Goal: Information Seeking & Learning: Compare options

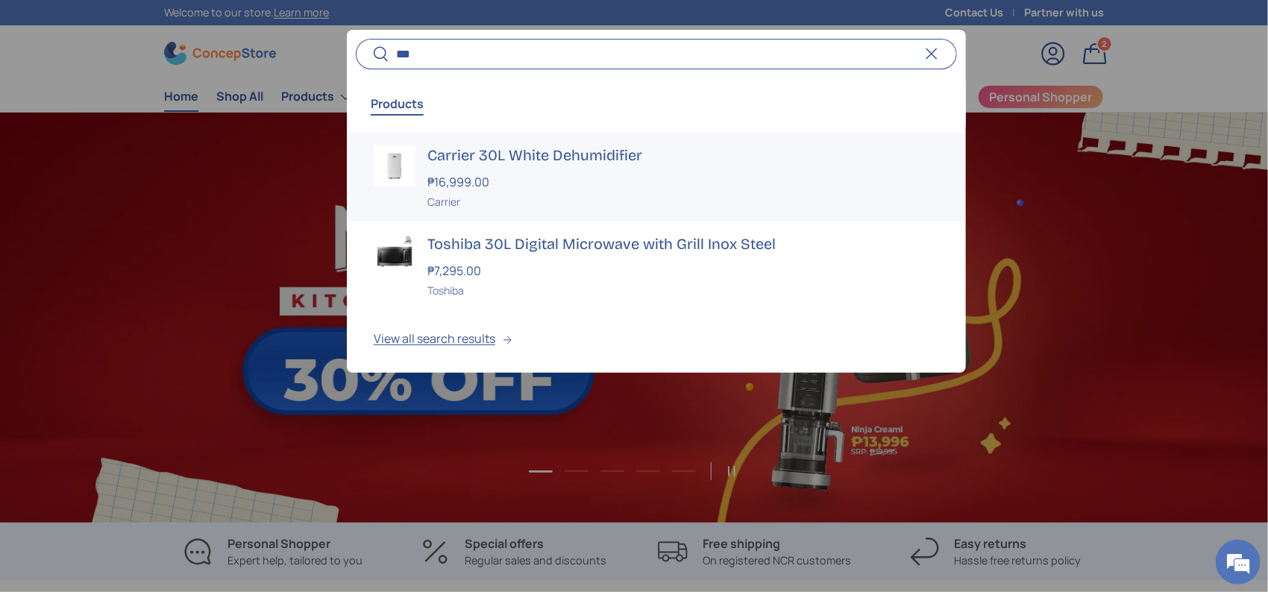
type input "***"
click at [503, 160] on h3 "Carrier 30L White Dehumidifier" at bounding box center [683, 155] width 512 height 21
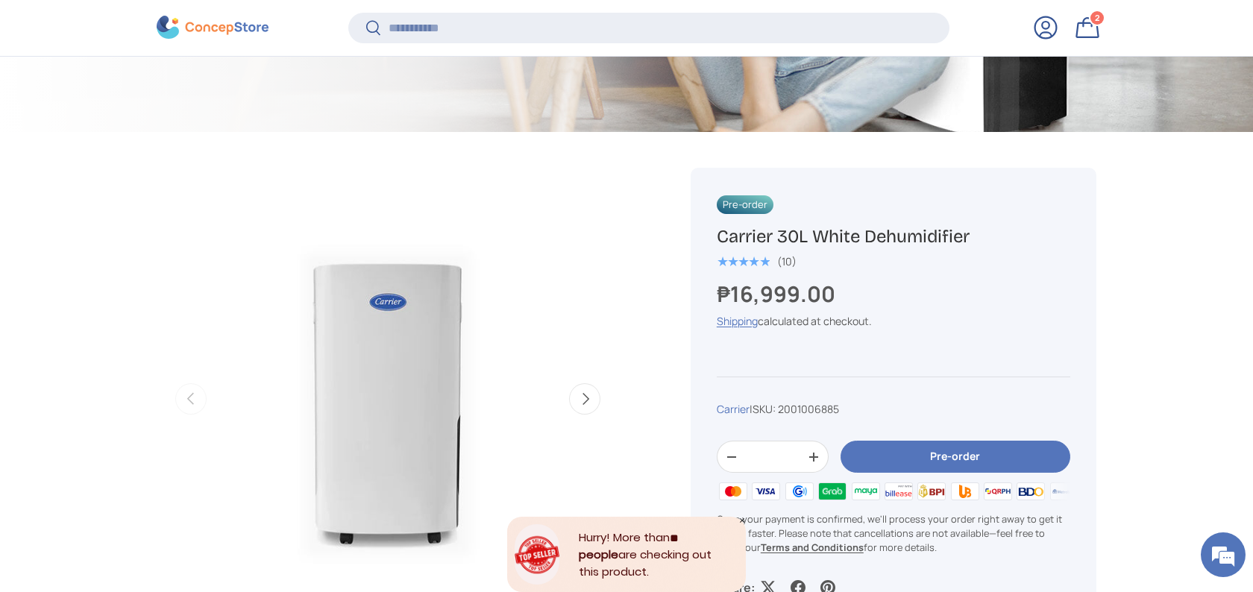
click at [517, 46] on div "Search Search Reset" at bounding box center [648, 34] width 601 height 42
click at [513, 42] on input "Search" at bounding box center [648, 28] width 601 height 31
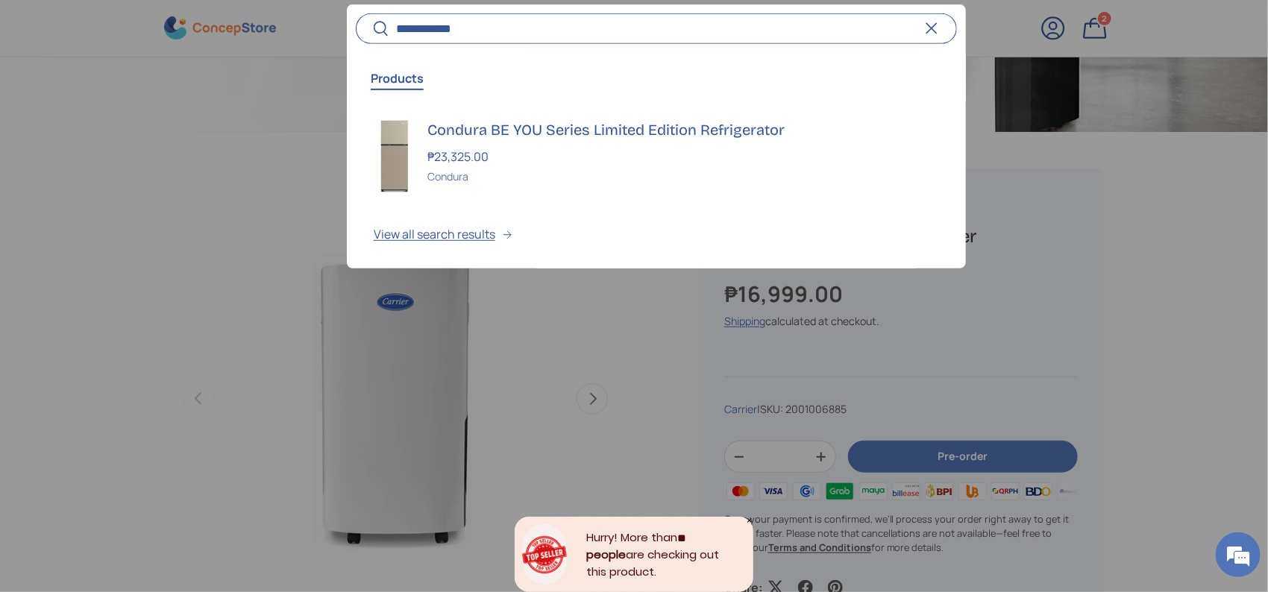
type input "**********"
click at [657, 133] on h3 "Condura BE YOU Series Limited Edition Refrigerator" at bounding box center [683, 129] width 512 height 21
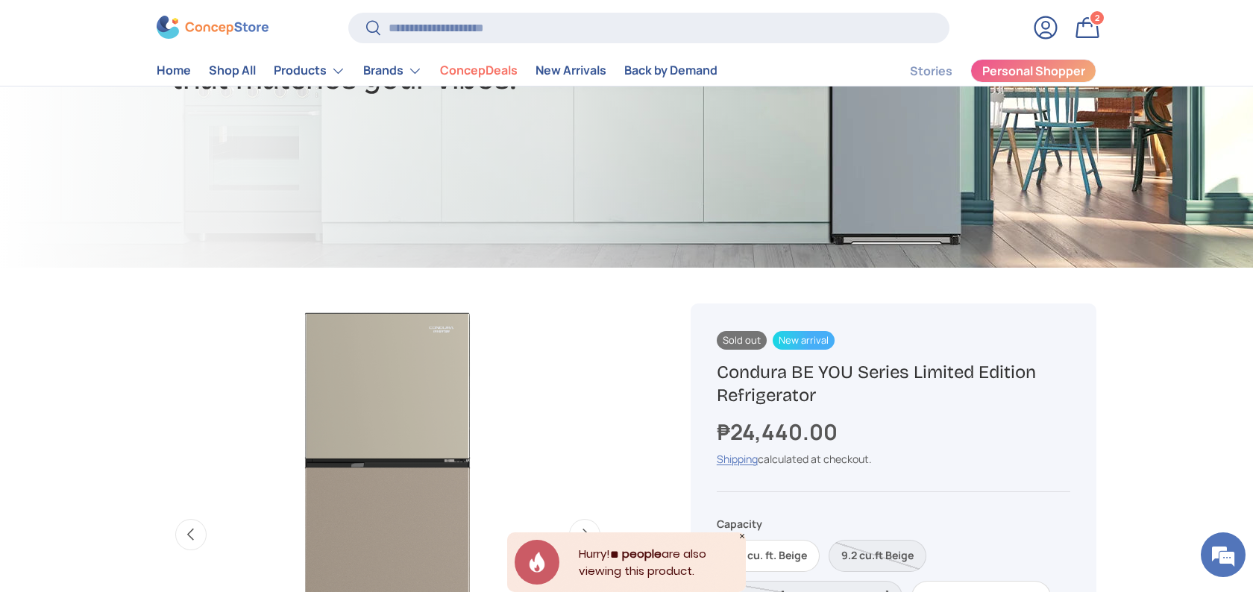
scroll to position [497, 0]
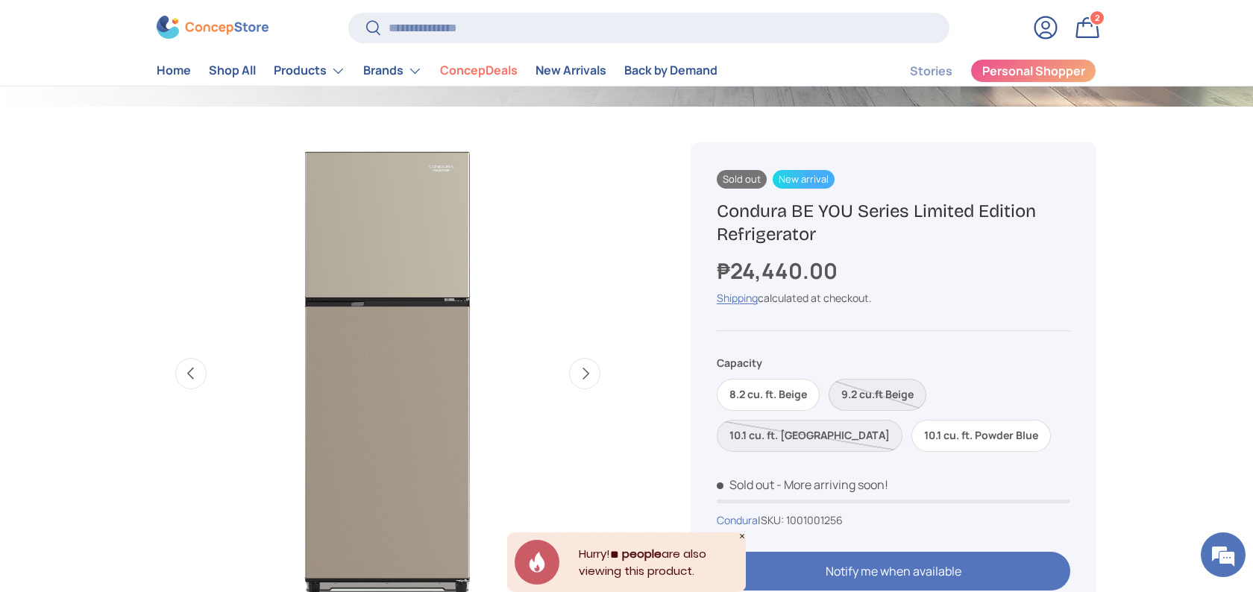
click at [896, 394] on label "9.2 cu.ft Beige" at bounding box center [877, 395] width 98 height 32
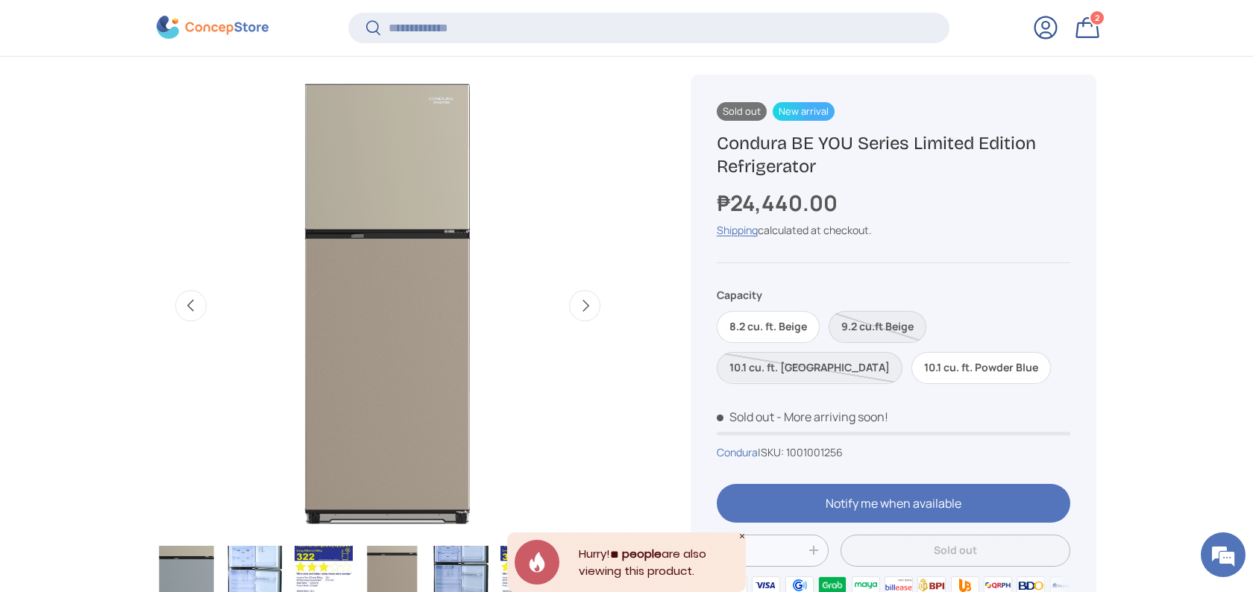
scroll to position [593, 0]
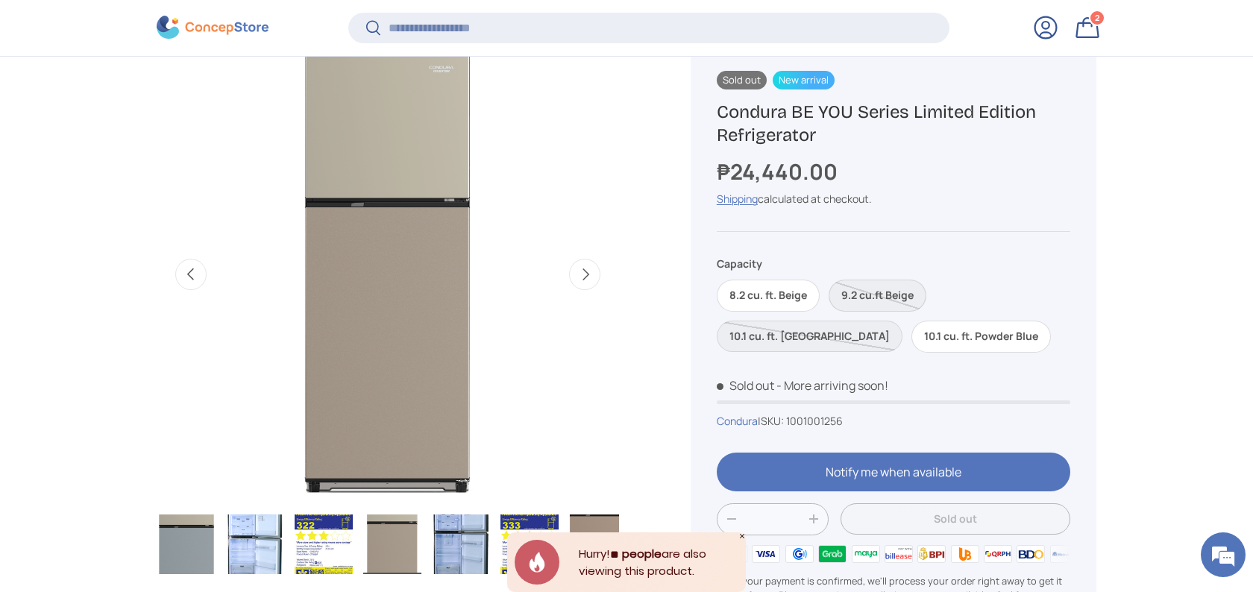
click at [896, 298] on label "9.2 cu.ft Beige" at bounding box center [877, 296] width 98 height 32
click at [838, 421] on span "1001001256" at bounding box center [814, 420] width 57 height 14
copy span "1001001256"
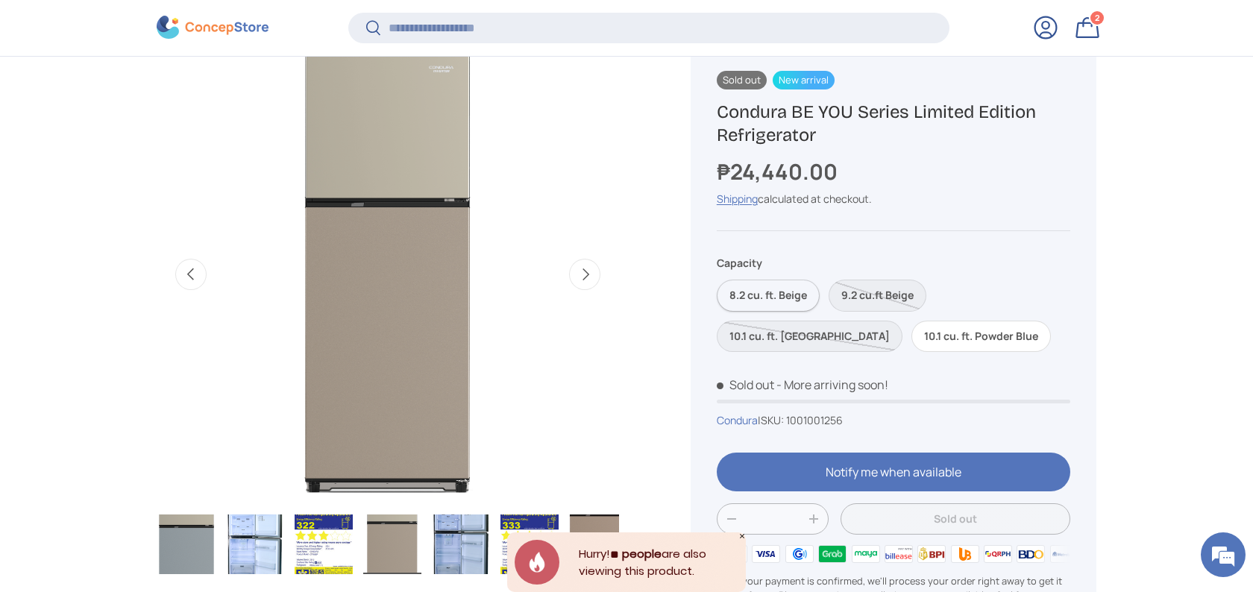
click at [771, 292] on label "8.2 cu. ft. Beige" at bounding box center [768, 296] width 103 height 32
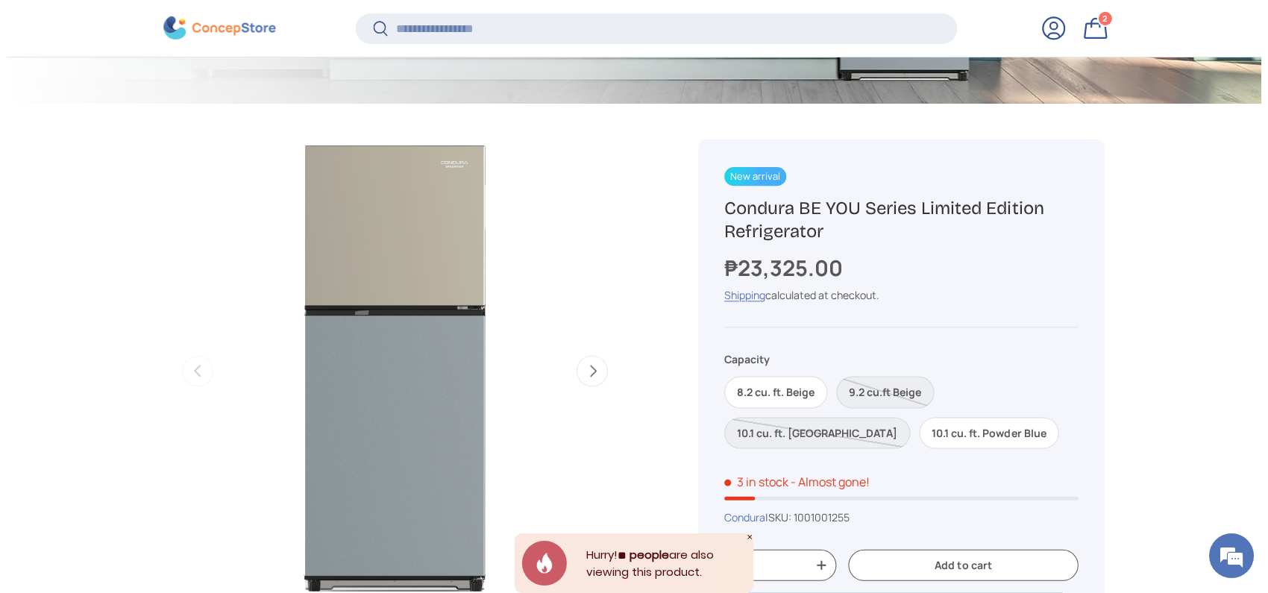
scroll to position [593, 0]
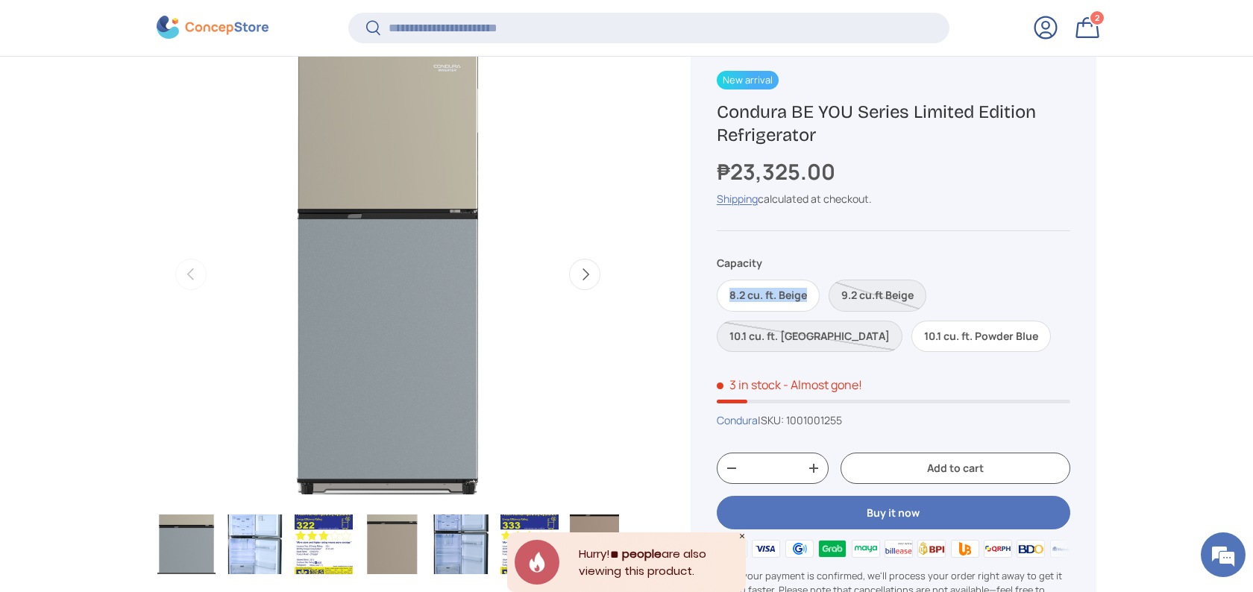
drag, startPoint x: 815, startPoint y: 295, endPoint x: 702, endPoint y: 307, distance: 113.2
click at [702, 307] on div "New arrival Sold out New arrival Sold out New arrival New arrival Condura BE YO…" at bounding box center [893, 361] width 406 height 637
click at [941, 351] on div "New arrival Sold out New arrival Sold out New arrival New arrival Condura BE YO…" at bounding box center [893, 361] width 406 height 637
drag, startPoint x: 877, startPoint y: 158, endPoint x: 695, endPoint y: 176, distance: 182.8
click at [699, 163] on div "New arrival Sold out New arrival Sold out New arrival New arrival Condura BE YO…" at bounding box center [893, 361] width 406 height 637
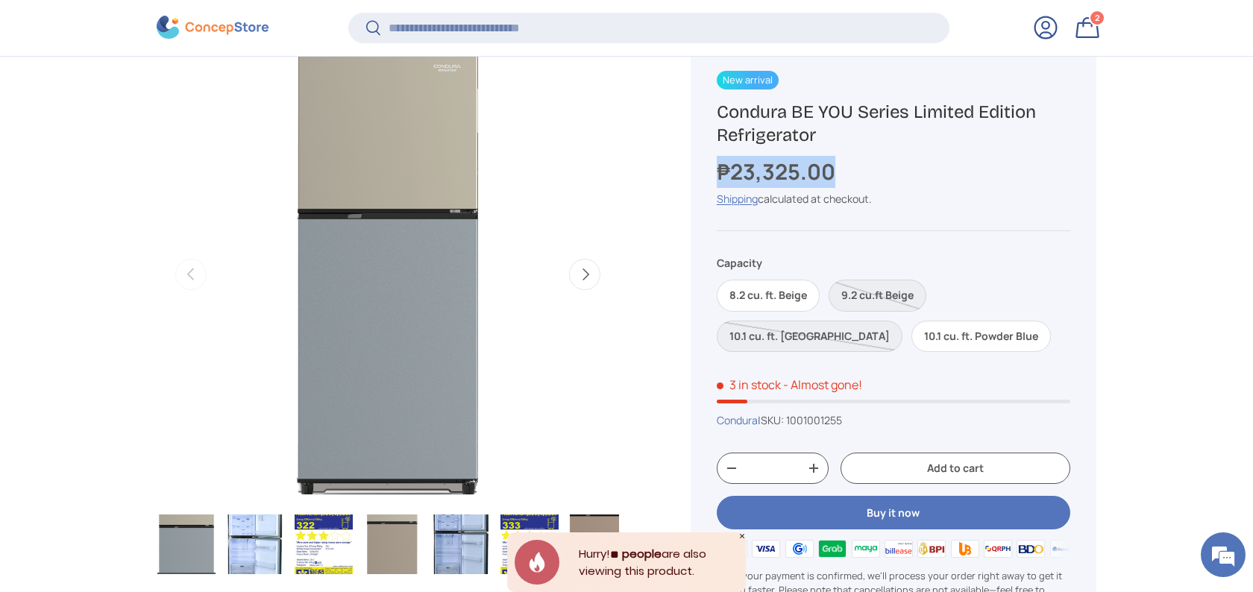
copy strong "₱23,325.00"
click at [584, 29] on input "Search" at bounding box center [648, 28] width 601 height 31
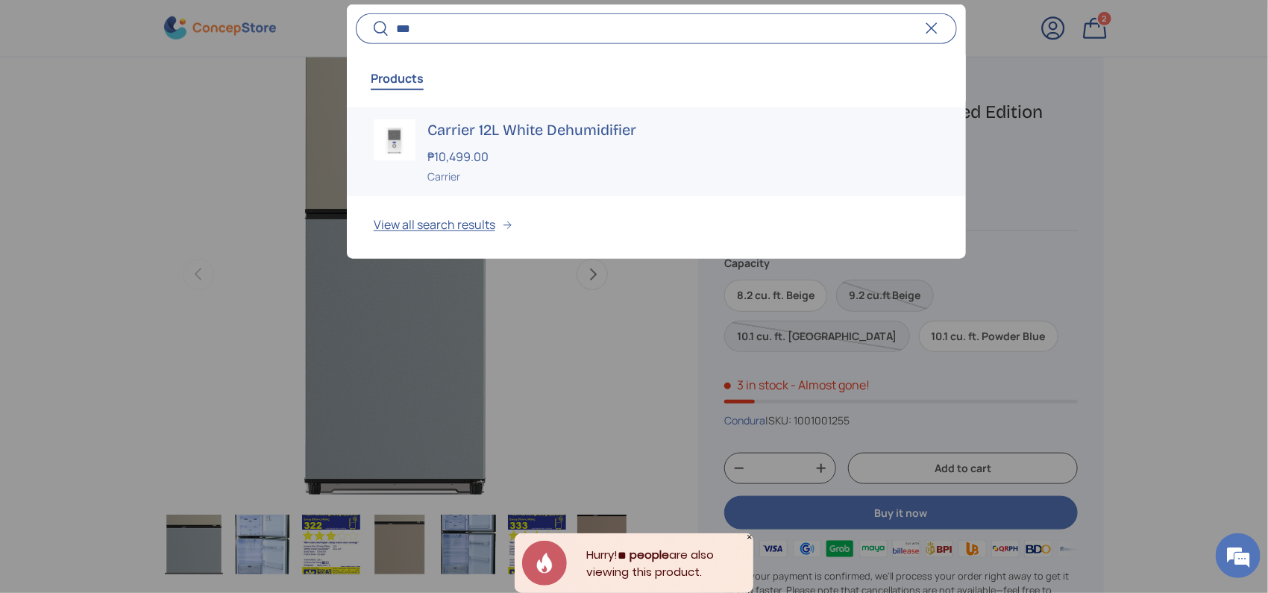
type input "***"
click at [543, 133] on h3 "Carrier 12L White Dehumidifier" at bounding box center [683, 129] width 512 height 21
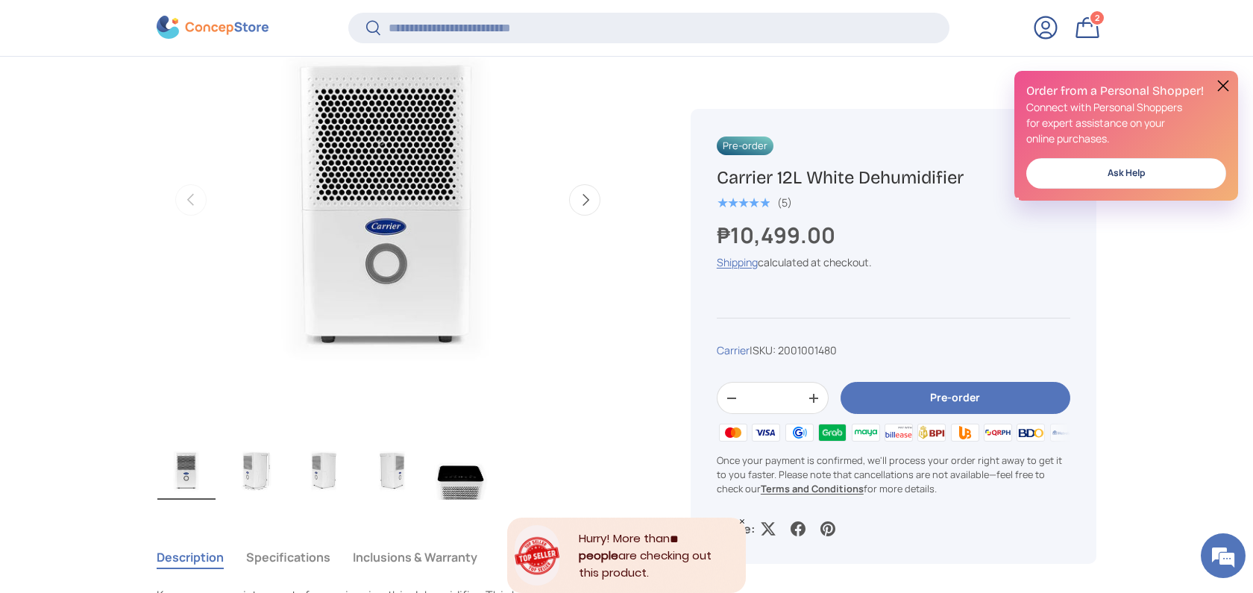
copy h1 "Carrier 12L White Dehumidifier"
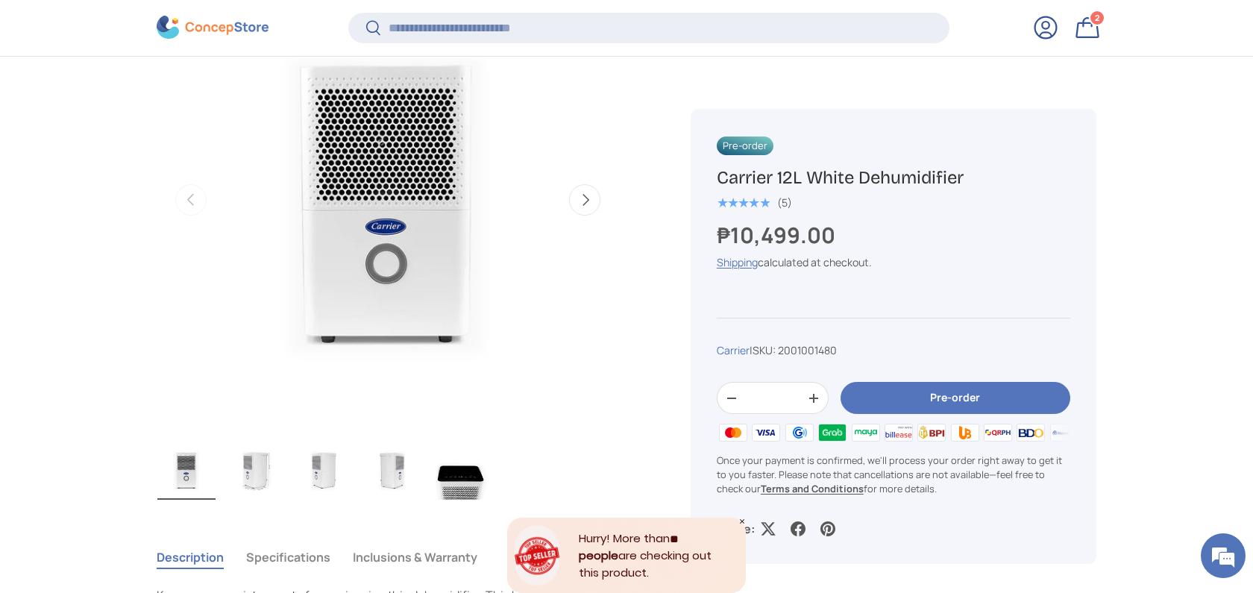
drag, startPoint x: 917, startPoint y: 176, endPoint x: 715, endPoint y: 181, distance: 202.1
click at [715, 181] on div "Pre-order Carrier 12L White Dehumidifier ★★★★★ (5) ₱10,499.00 Unit price / Unav…" at bounding box center [893, 336] width 406 height 455
copy strong "₱10,499.00"
drag, startPoint x: 906, startPoint y: 248, endPoint x: 705, endPoint y: 224, distance: 202.0
click at [705, 224] on div "Pre-order Carrier 12L White Dehumidifier ★★★★★ (5) ₱10,499.00 Unit price / Unav…" at bounding box center [893, 336] width 406 height 455
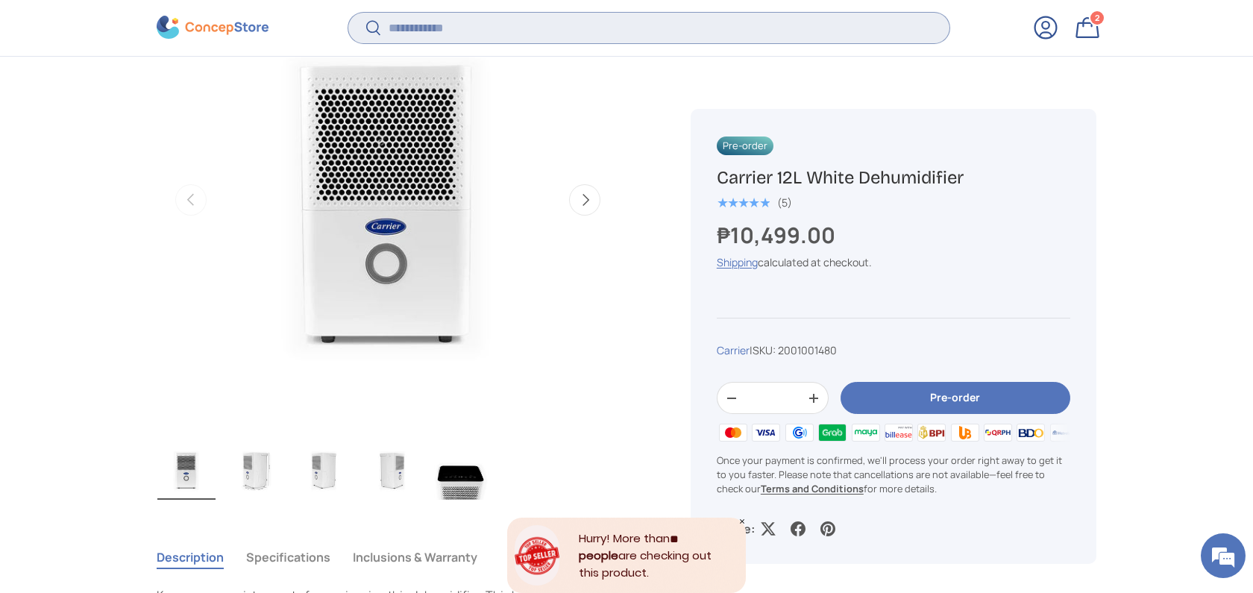
click at [608, 30] on input "Search" at bounding box center [648, 28] width 601 height 31
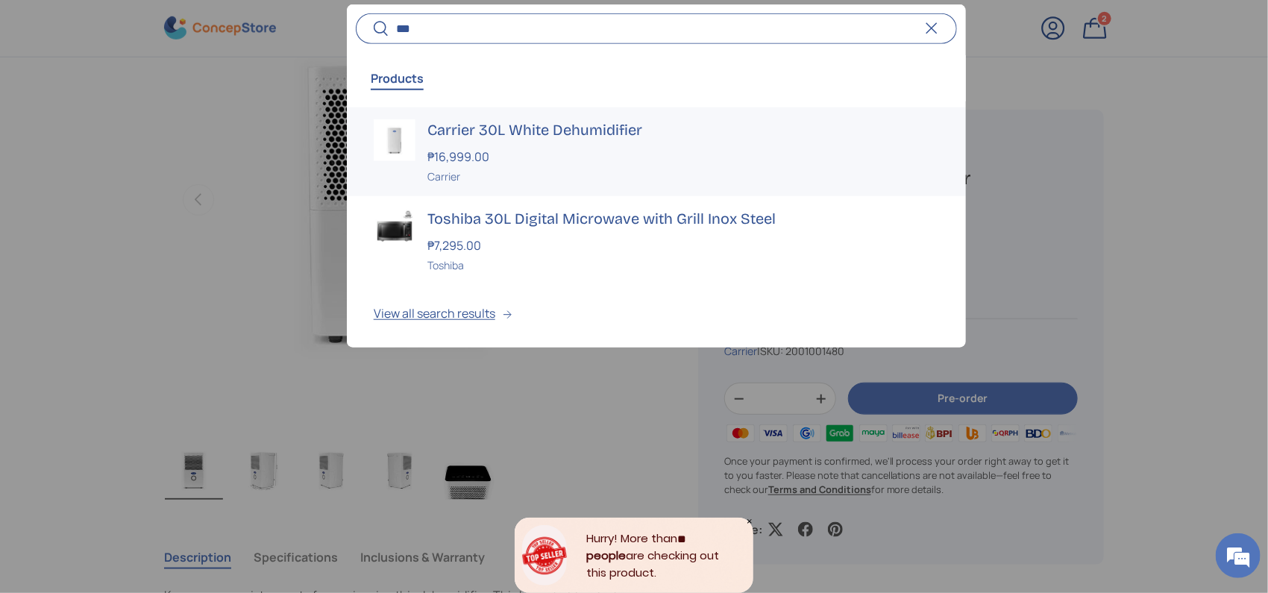
type input "***"
click at [527, 130] on h3 "Carrier 30L White Dehumidifier" at bounding box center [683, 129] width 512 height 21
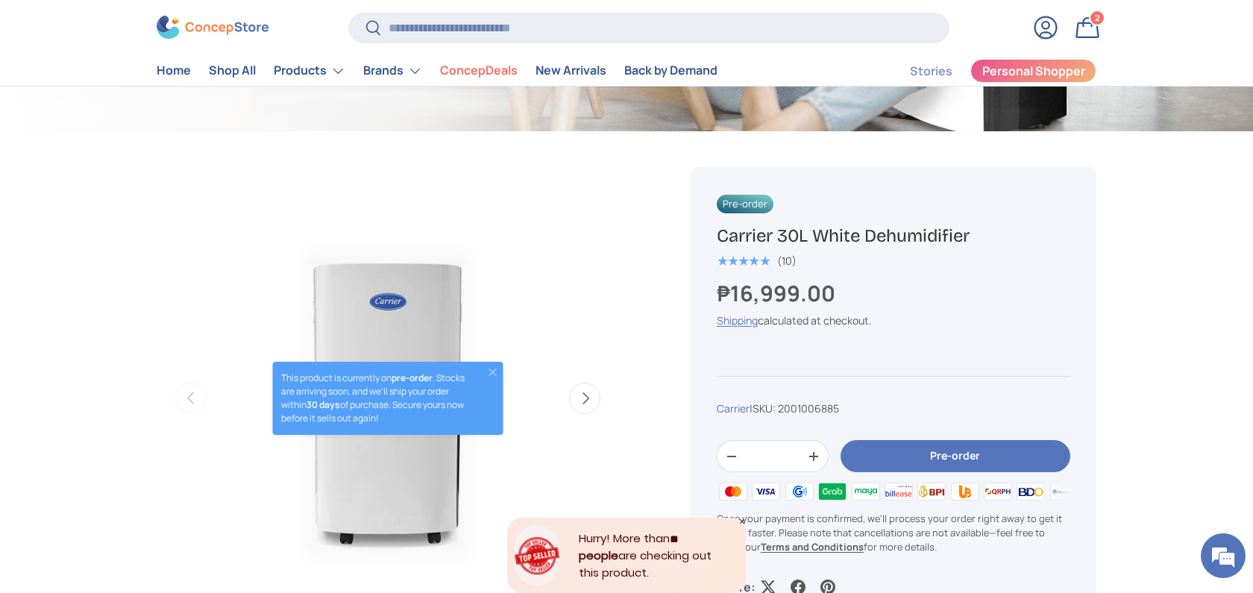
copy h1 "Carrier 30L White Dehumidifier"
drag, startPoint x: 1030, startPoint y: 237, endPoint x: 705, endPoint y: 238, distance: 325.1
click at [705, 238] on div "Pre-order Carrier 30L White Dehumidifier ★★★★★ (10) ₱16,999.00 Unit price / Una…" at bounding box center [893, 394] width 406 height 455
copy strong "₱16,999.00"
drag, startPoint x: 862, startPoint y: 282, endPoint x: 688, endPoint y: 306, distance: 175.5
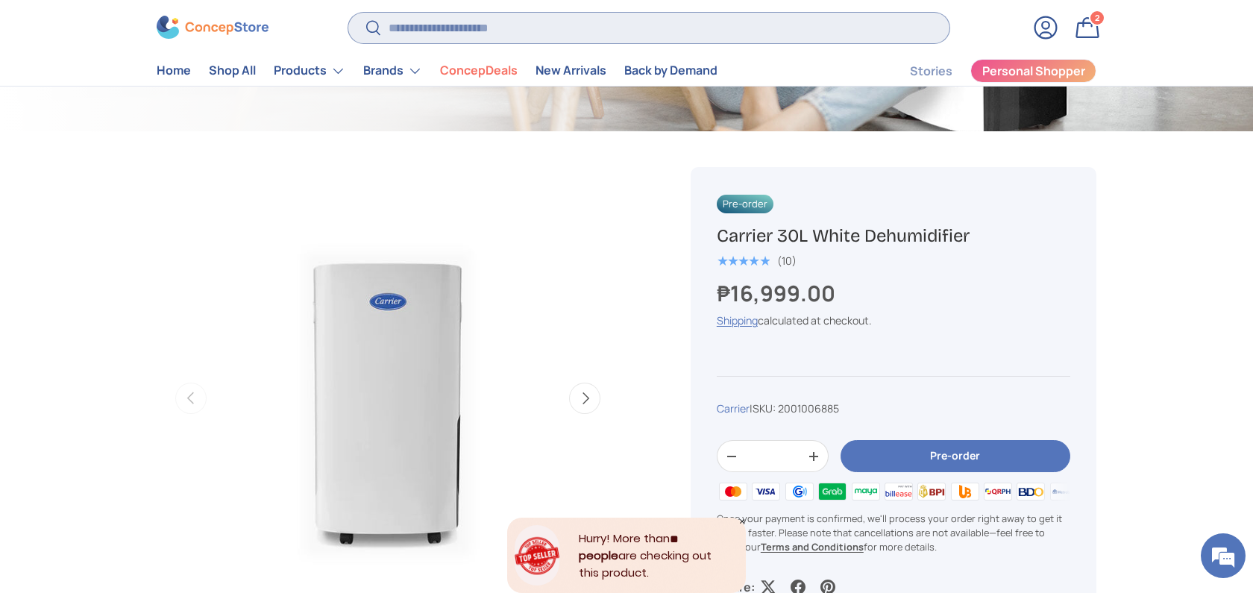
click at [598, 20] on input "Search" at bounding box center [648, 28] width 601 height 31
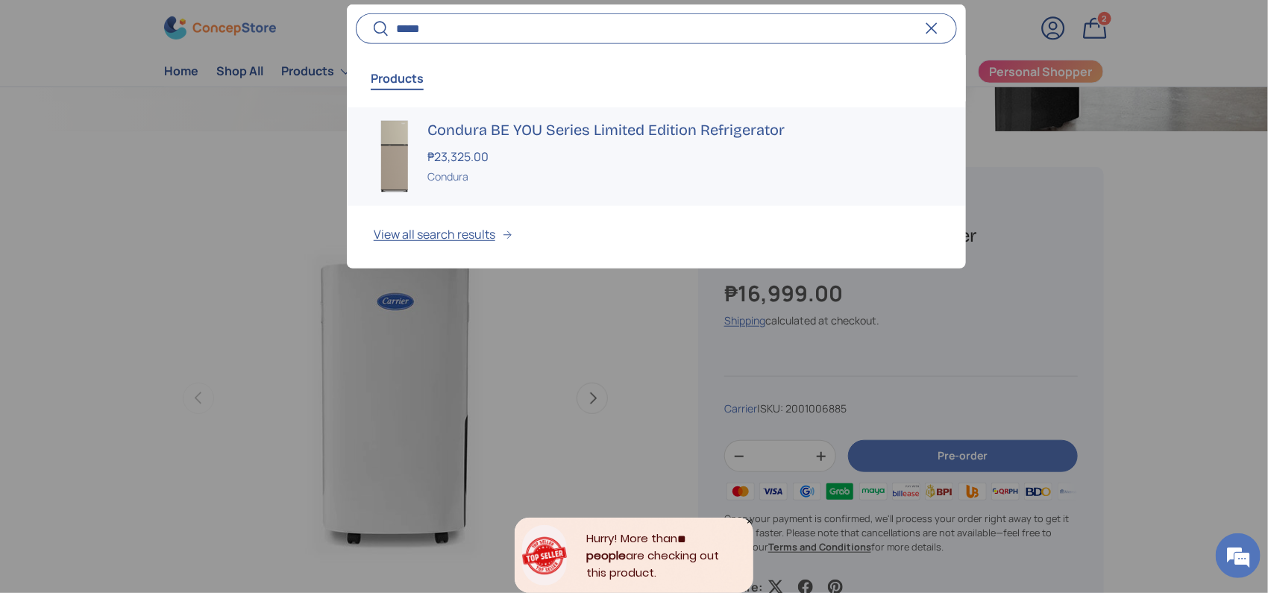
type input "*****"
click at [547, 158] on div "₱23,325.00" at bounding box center [683, 156] width 512 height 18
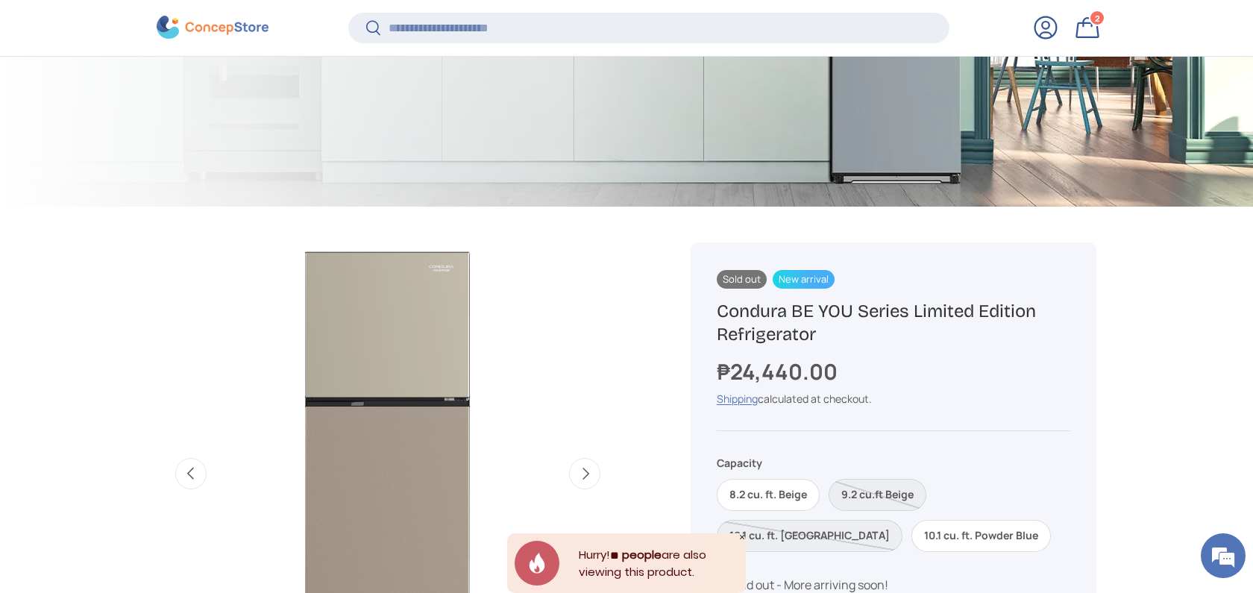
scroll to position [692, 0]
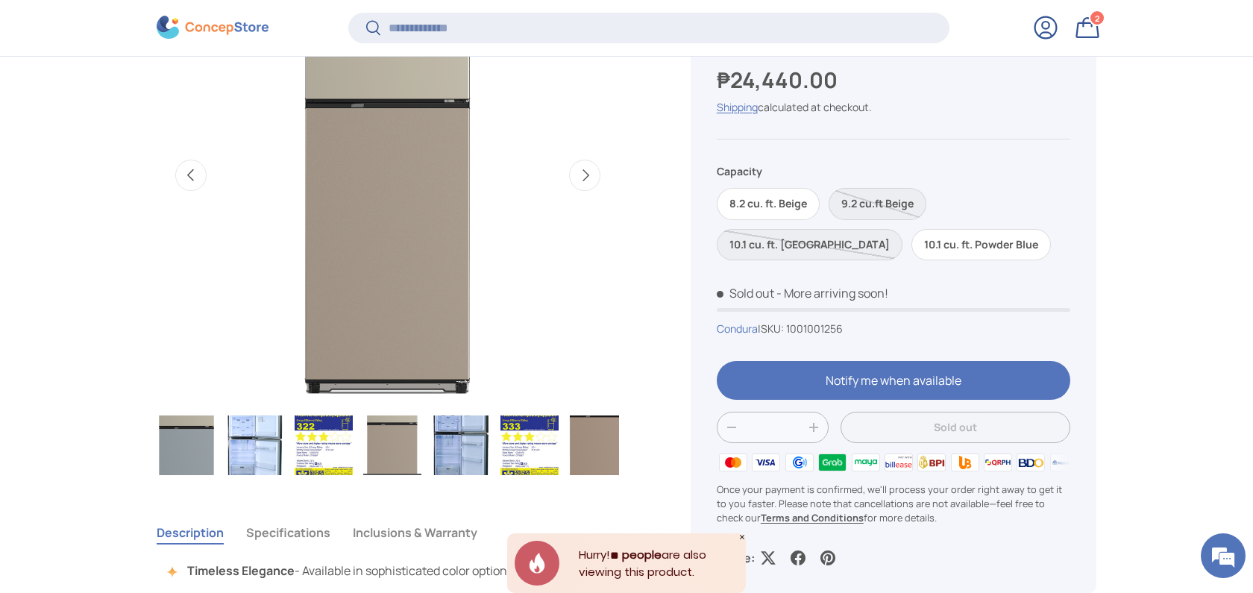
click at [817, 333] on span "1001001256" at bounding box center [814, 329] width 57 height 14
copy span "1001001256"
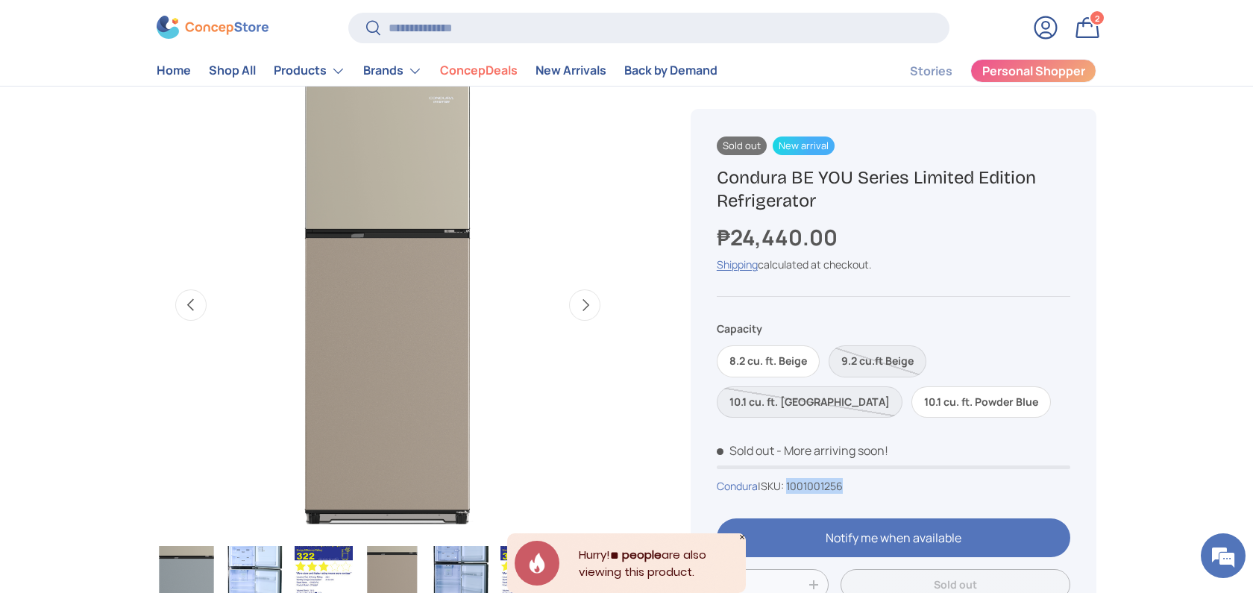
scroll to position [497, 0]
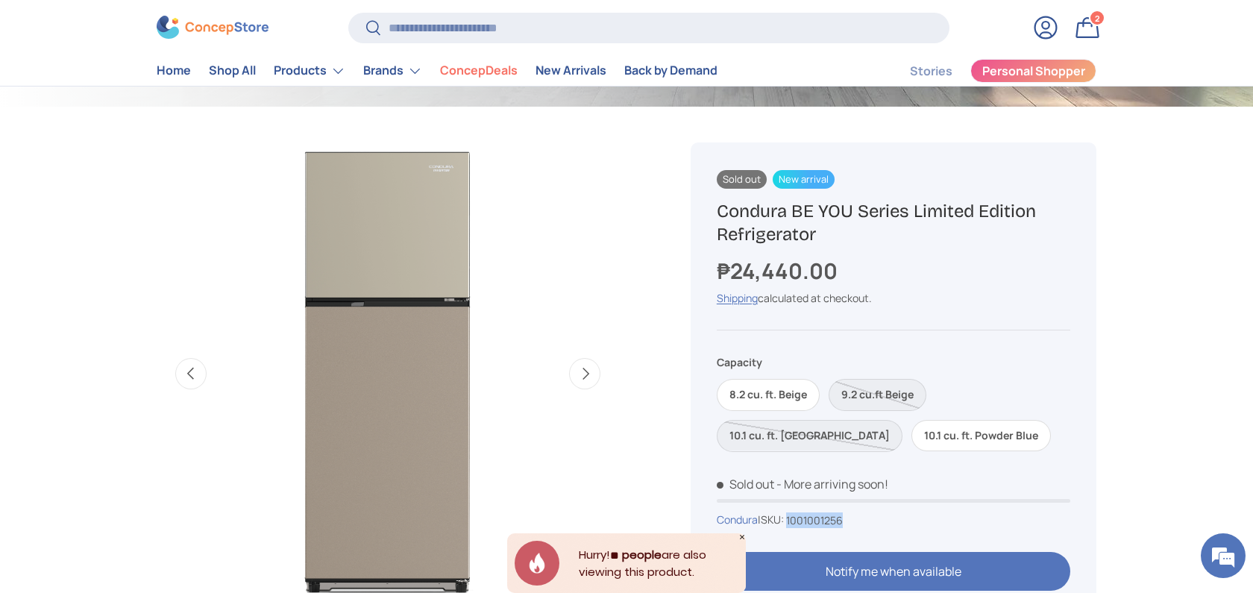
drag, startPoint x: 830, startPoint y: 236, endPoint x: 706, endPoint y: 212, distance: 126.1
click at [706, 212] on div "New arrival Sold out New arrival Sold out New arrival New arrival Condura BE YO…" at bounding box center [893, 463] width 406 height 642
copy h1 "Condura BE YOU Series Limited Edition Refrigerator"
click at [780, 394] on label "8.2 cu. ft. Beige" at bounding box center [768, 395] width 103 height 32
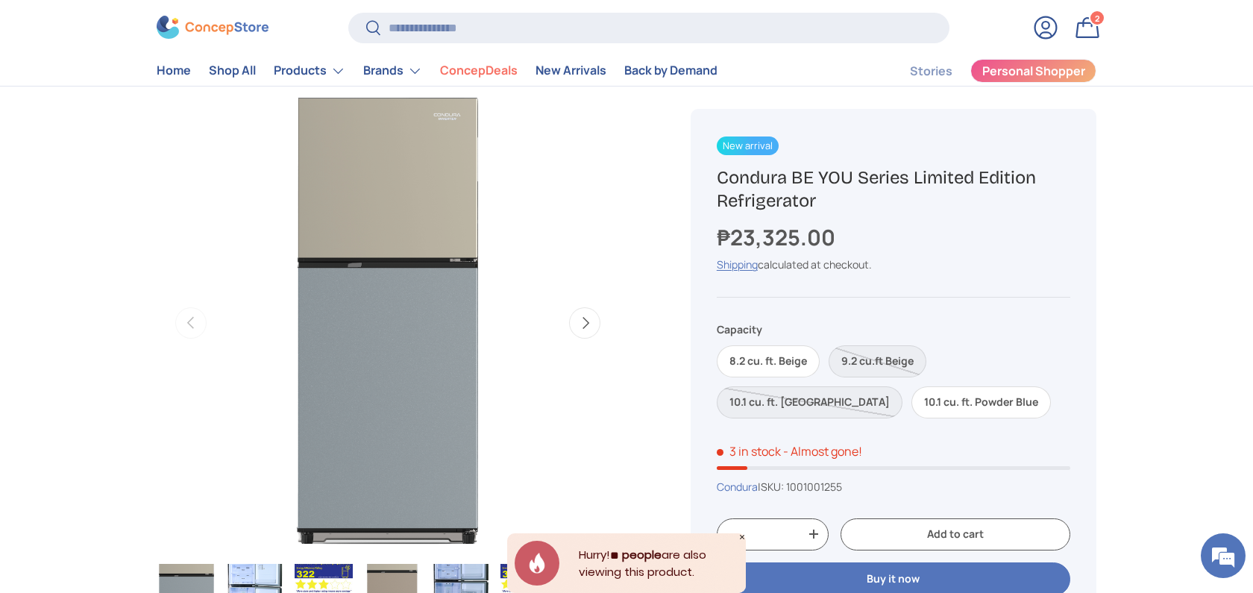
scroll to position [593, 0]
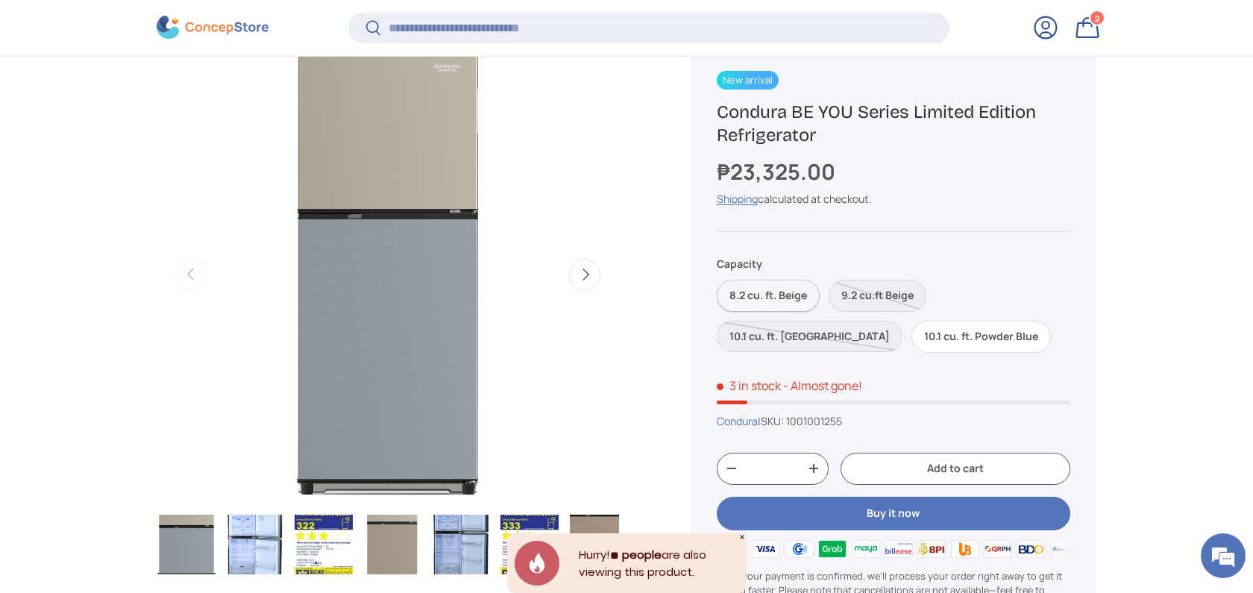
drag, startPoint x: 813, startPoint y: 293, endPoint x: 725, endPoint y: 292, distance: 88.0
click at [725, 292] on label "8.2 cu. ft. Beige" at bounding box center [768, 296] width 103 height 32
drag, startPoint x: 725, startPoint y: 290, endPoint x: 637, endPoint y: 346, distance: 104.3
click at [635, 353] on div "Image 1 is now available in gallery view Previous Next Loading... Load image 1 …" at bounding box center [406, 308] width 498 height 602
drag, startPoint x: 724, startPoint y: 286, endPoint x: 807, endPoint y: 298, distance: 83.6
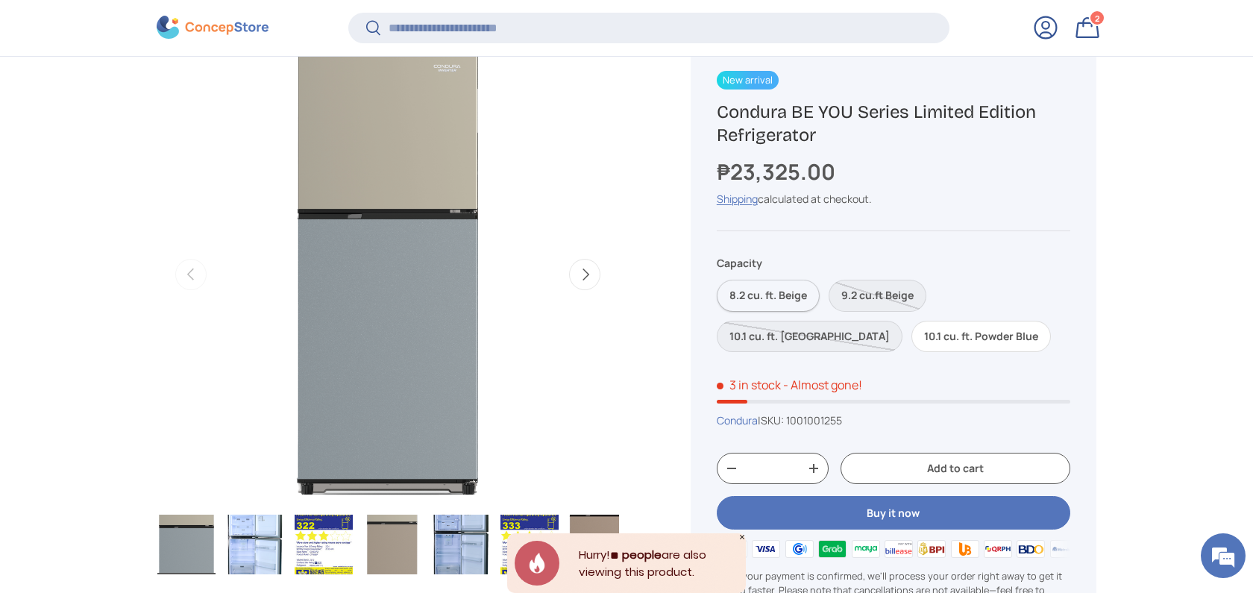
click at [807, 298] on label "8.2 cu. ft. Beige" at bounding box center [768, 296] width 103 height 32
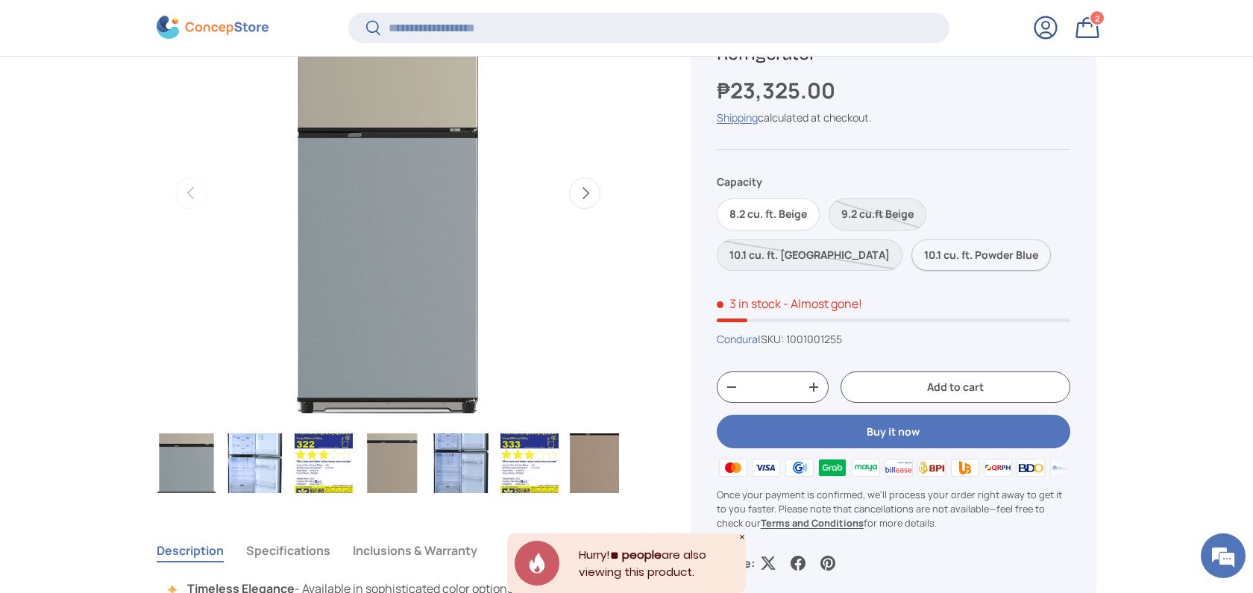
scroll to position [692, 0]
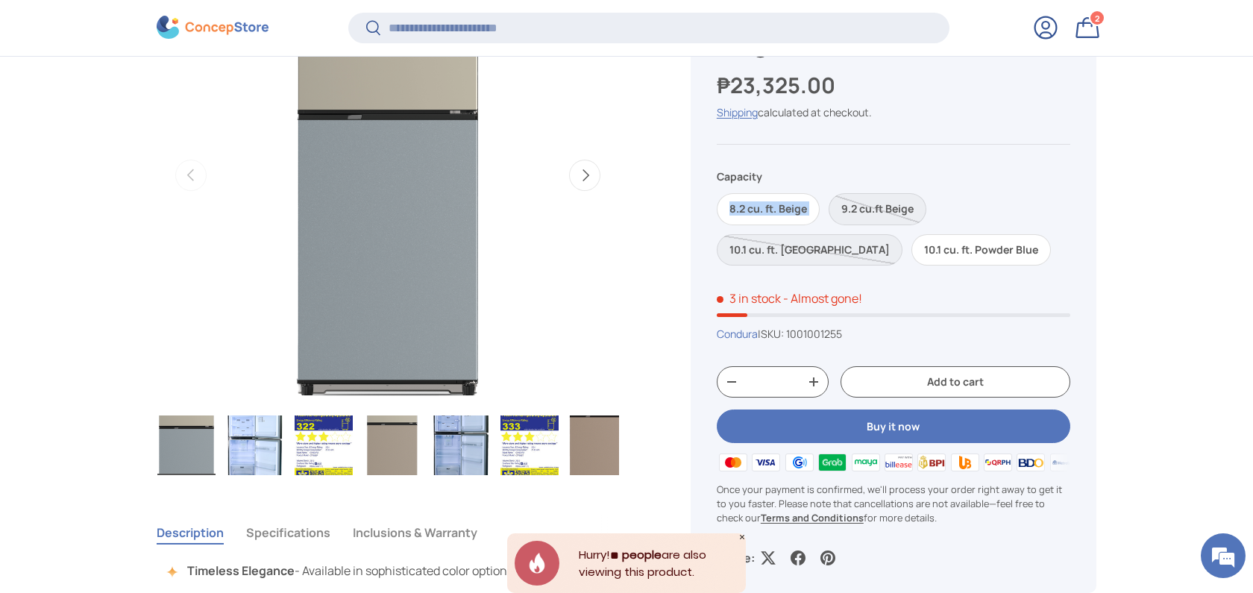
drag, startPoint x: 710, startPoint y: 193, endPoint x: 828, endPoint y: 212, distance: 119.3
click at [828, 212] on div "New arrival Sold out New arrival Sold out New arrival New arrival Condura BE YO…" at bounding box center [893, 275] width 406 height 637
copy div "8.2 cu. ft. Beige"
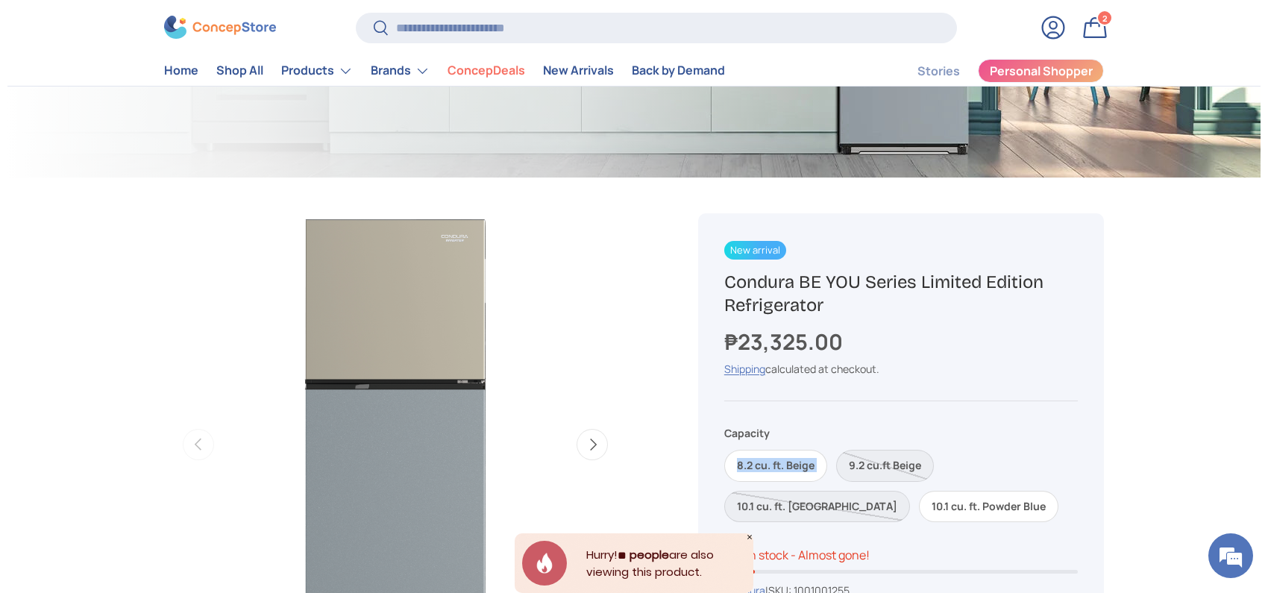
scroll to position [397, 0]
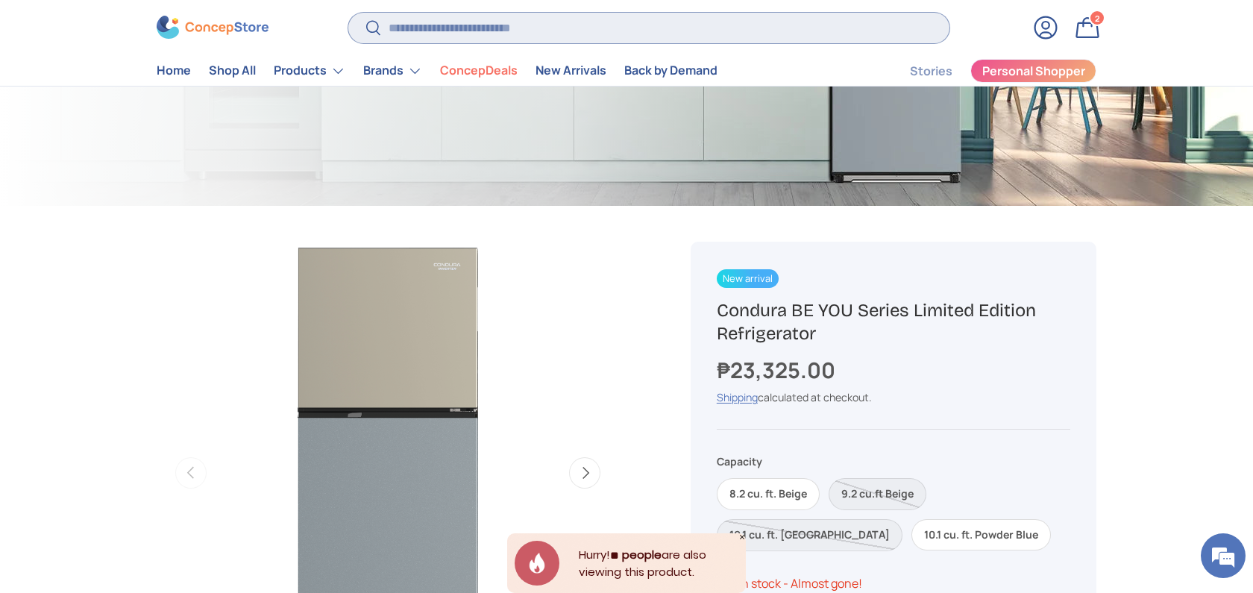
click at [547, 25] on input "Search" at bounding box center [648, 28] width 601 height 31
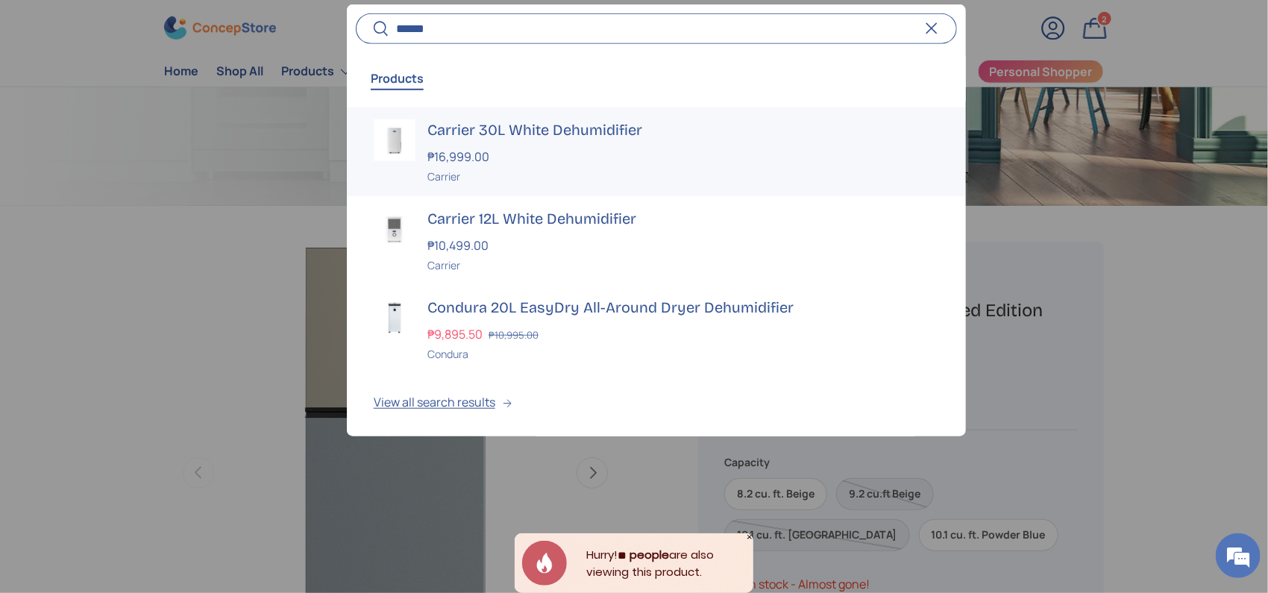
type input "******"
click at [486, 176] on div "Carrier" at bounding box center [683, 176] width 512 height 16
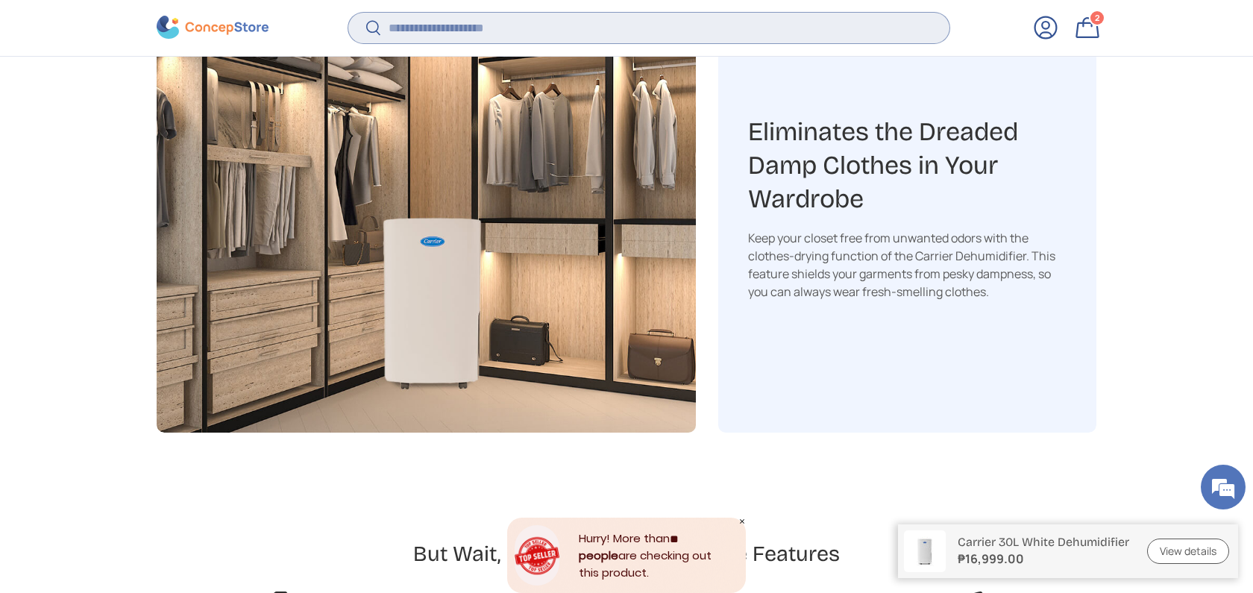
click at [522, 31] on input "Search" at bounding box center [648, 28] width 601 height 31
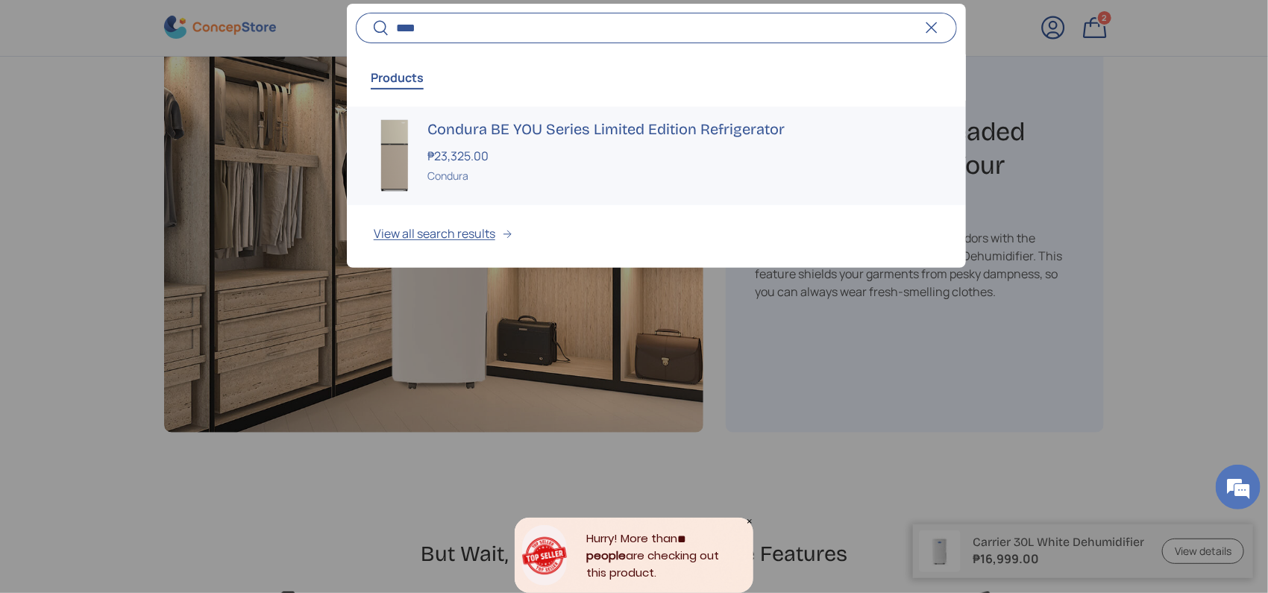
type input "****"
click at [601, 151] on div "₱23,325.00" at bounding box center [683, 156] width 512 height 18
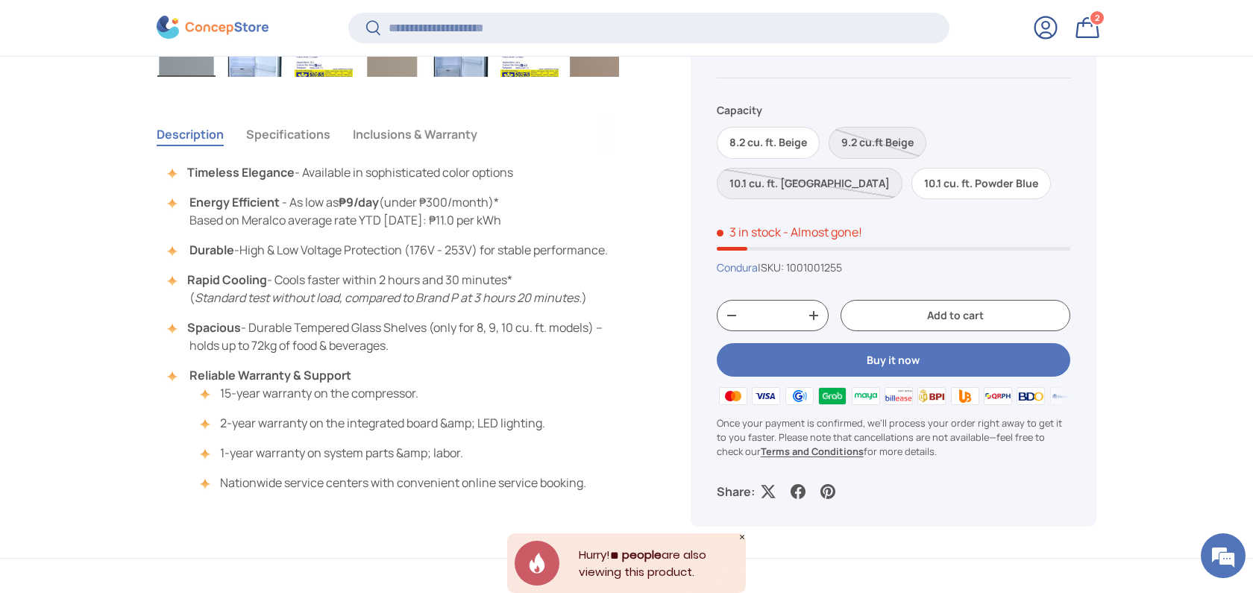
click at [306, 139] on button "Specifications" at bounding box center [288, 134] width 84 height 34
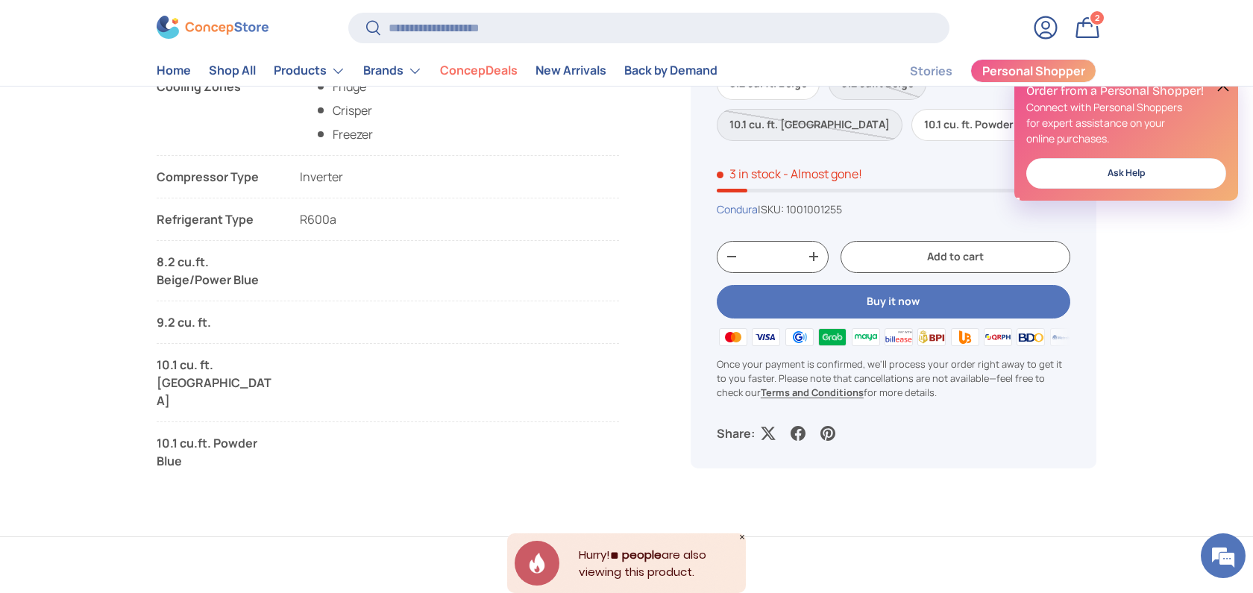
scroll to position [794, 0]
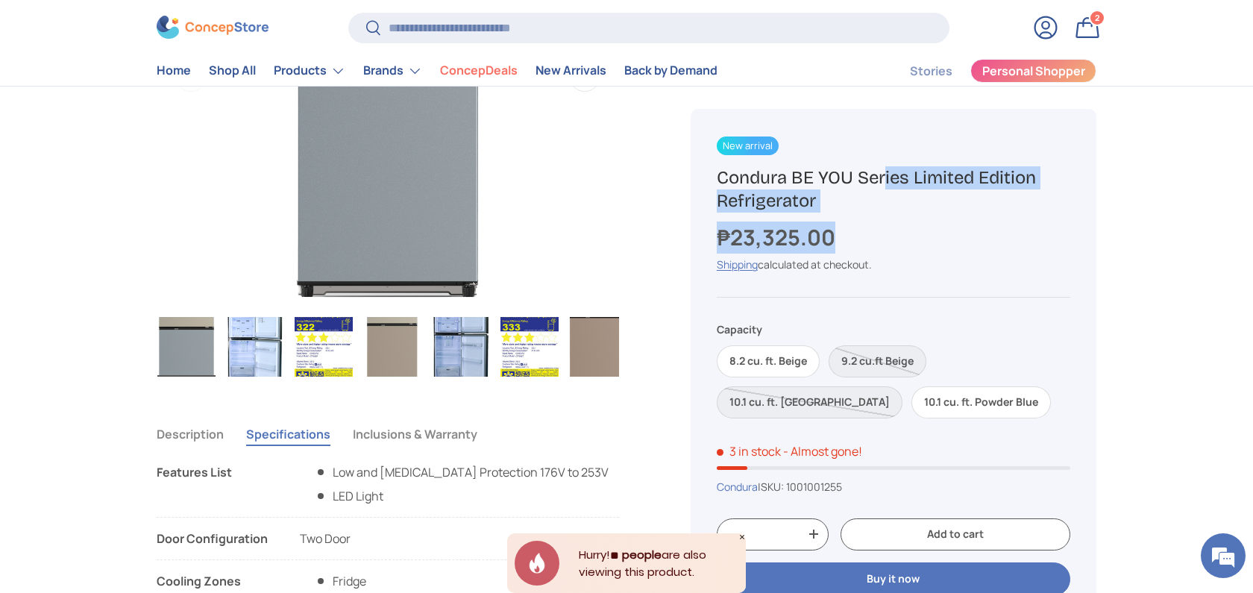
drag, startPoint x: 828, startPoint y: 214, endPoint x: 725, endPoint y: 176, distance: 109.7
click at [725, 176] on div "New arrival Sold out New arrival Sold out New arrival New arrival Condura BE YO…" at bounding box center [893, 427] width 406 height 637
click at [1019, 215] on div "New arrival Sold out New arrival Sold out New arrival New arrival Condura BE YO…" at bounding box center [893, 427] width 406 height 637
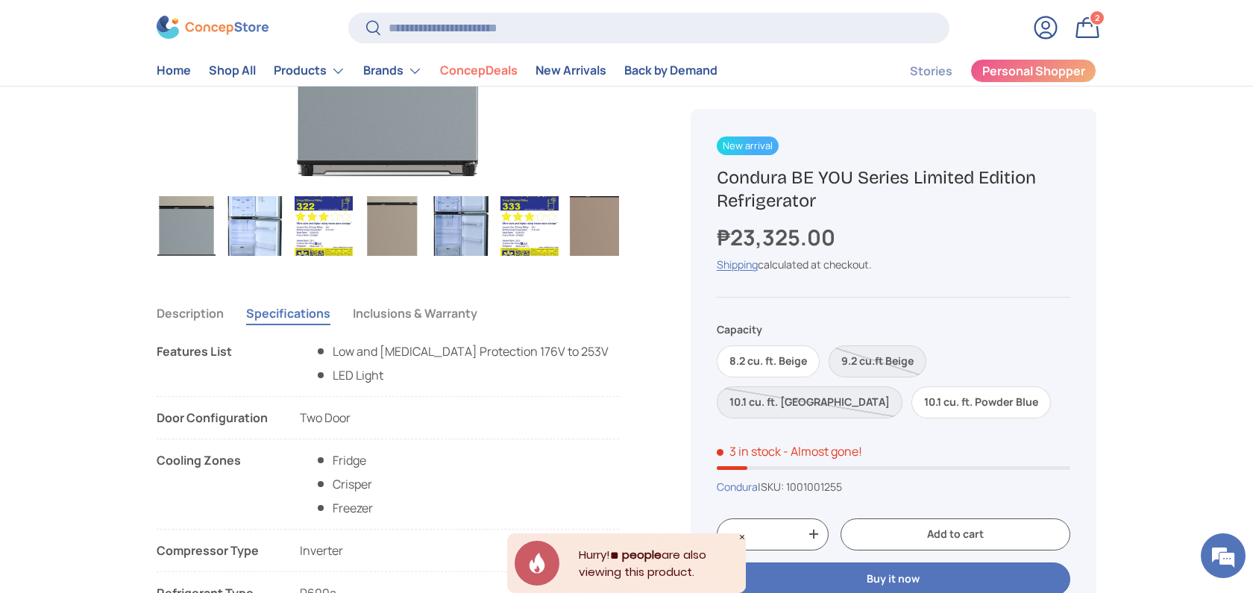
scroll to position [894, 0]
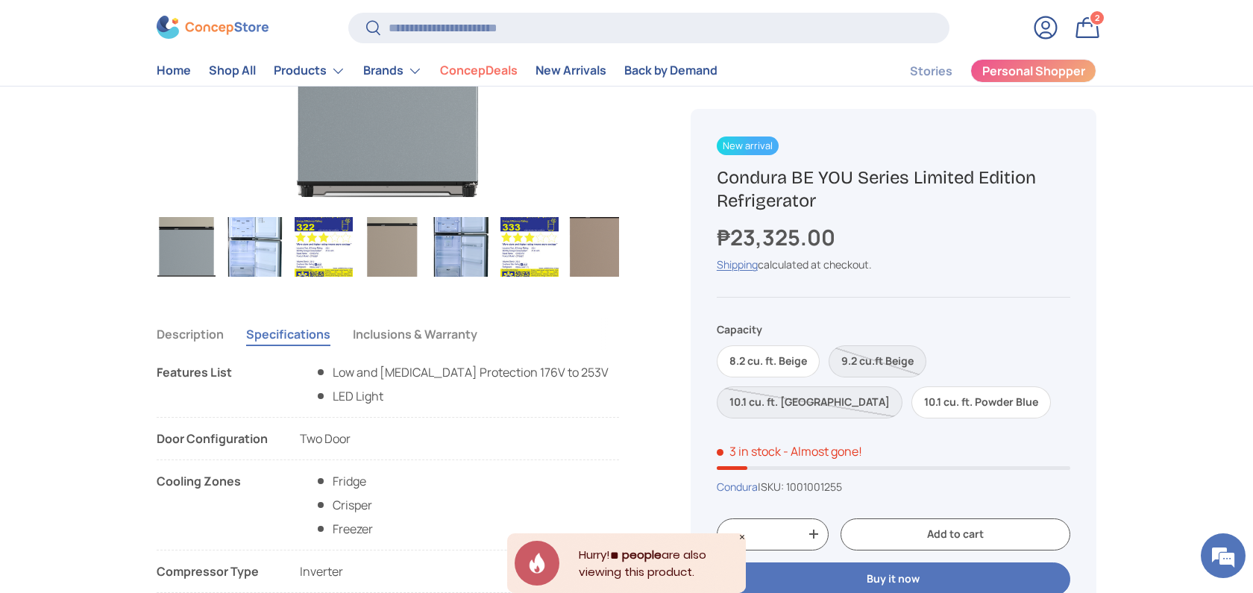
click at [213, 330] on button "Description" at bounding box center [190, 334] width 67 height 34
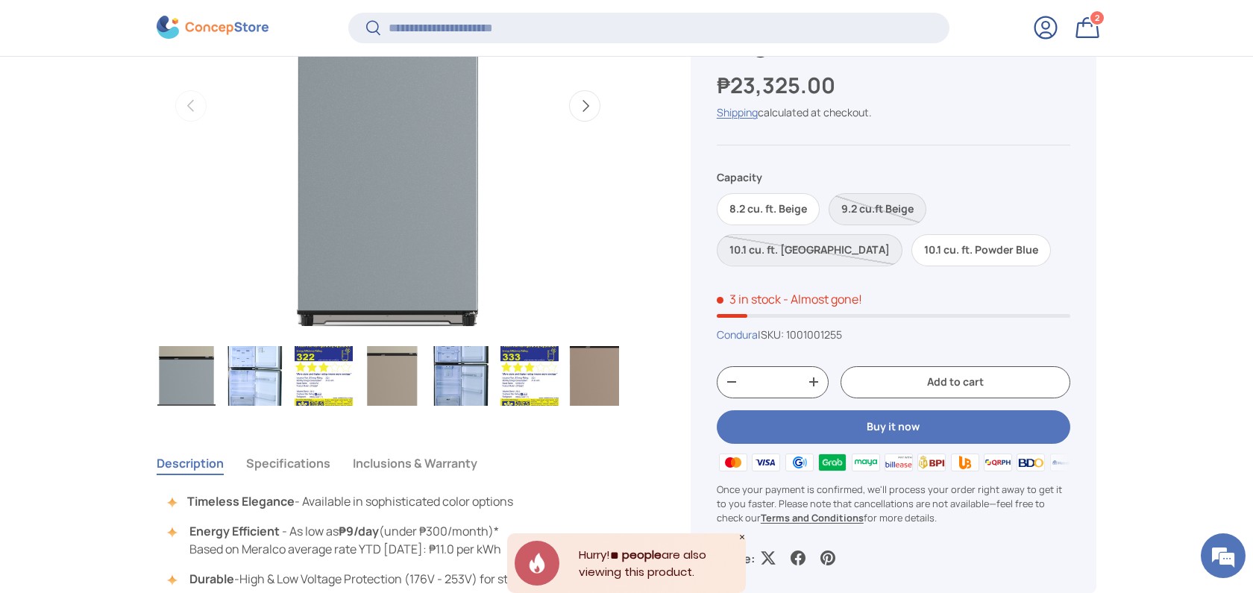
scroll to position [791, 0]
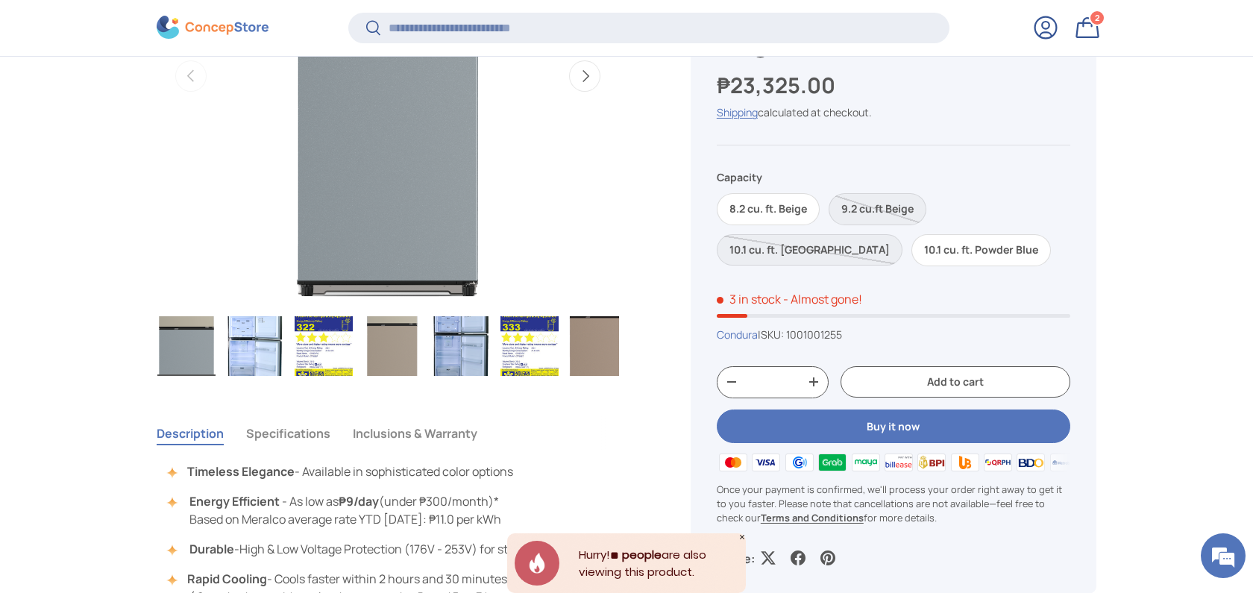
click at [280, 424] on button "Specifications" at bounding box center [288, 433] width 84 height 34
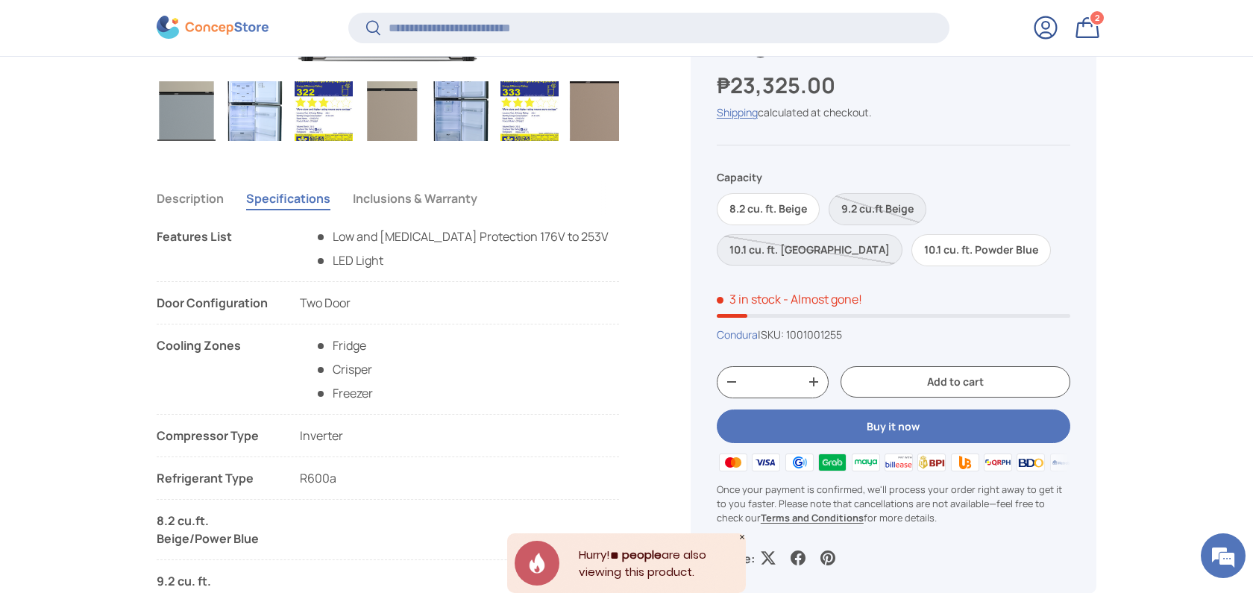
scroll to position [1089, 0]
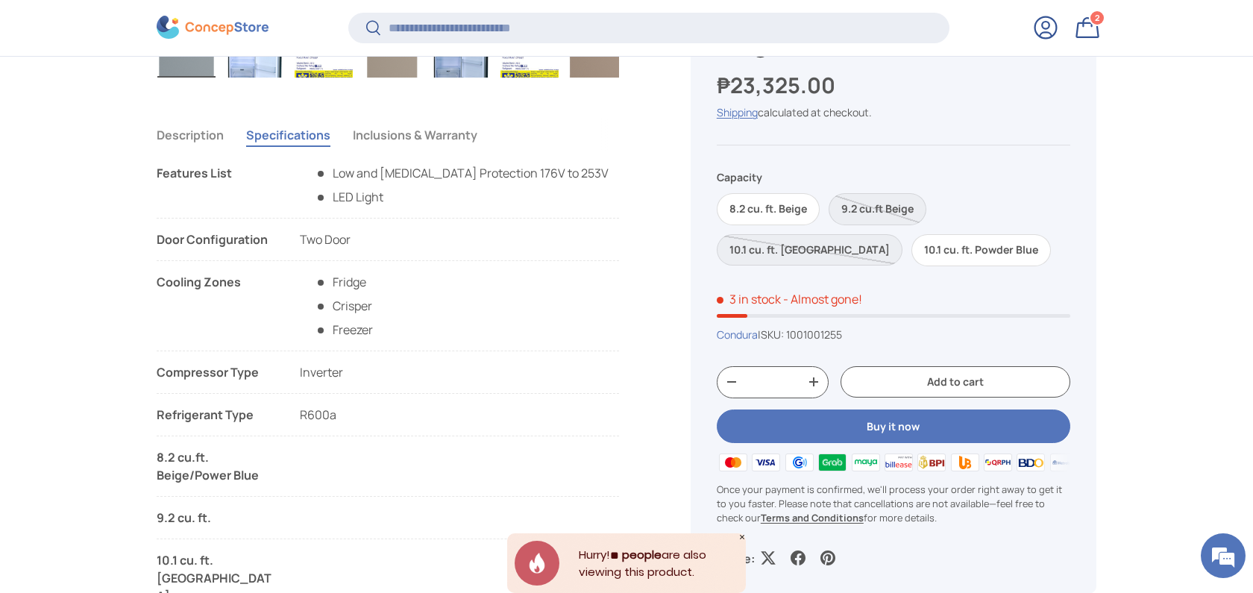
click at [403, 139] on button "Inclusions & Warranty" at bounding box center [415, 135] width 125 height 34
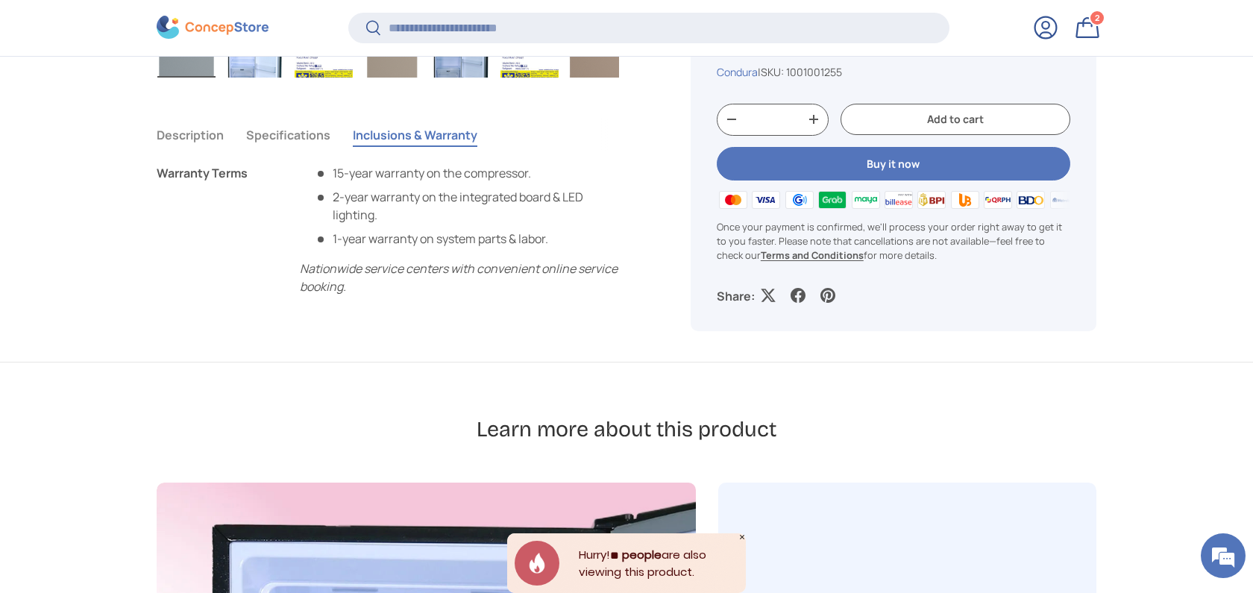
click at [276, 150] on button "Specifications" at bounding box center [288, 135] width 84 height 34
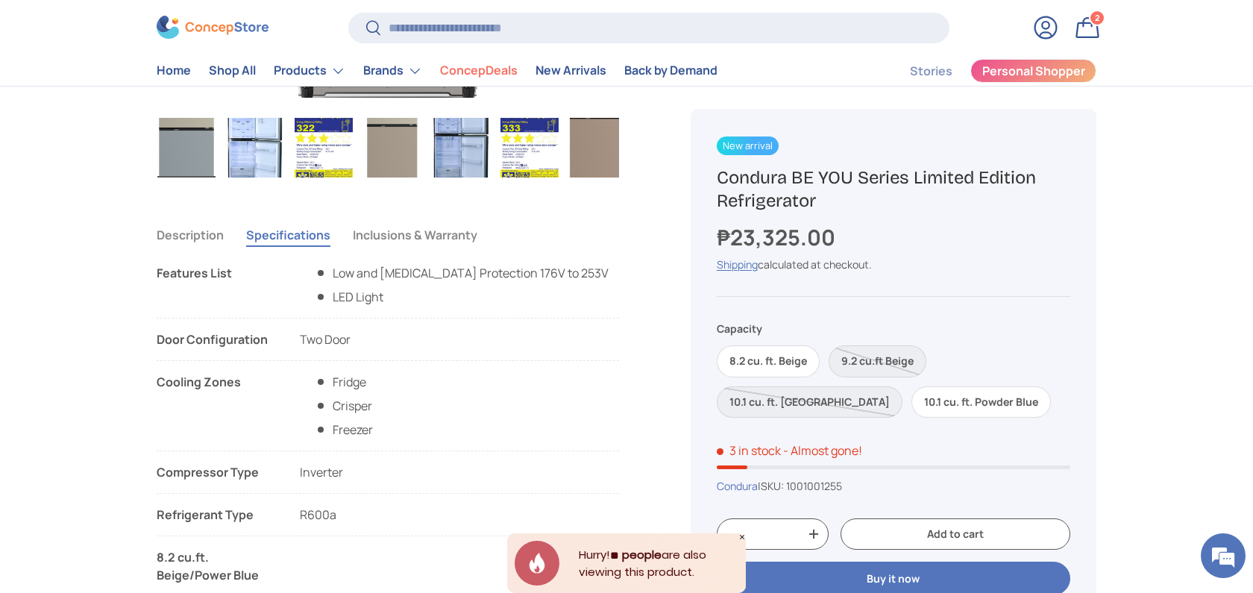
scroll to position [894, 0]
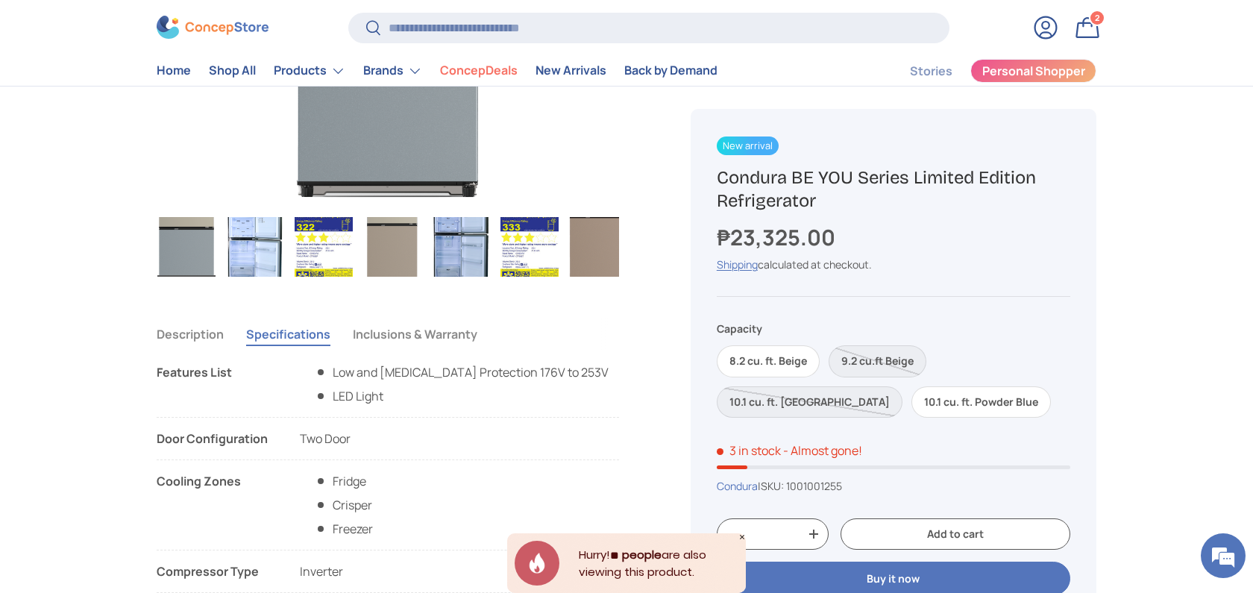
drag, startPoint x: 778, startPoint y: 192, endPoint x: 710, endPoint y: 175, distance: 70.5
click at [710, 175] on div "New arrival Sold out New arrival Sold out New arrival New arrival Condura BE YO…" at bounding box center [893, 427] width 406 height 637
copy h1 "Condura BE YOU Series Limited Edition Refrigerator"
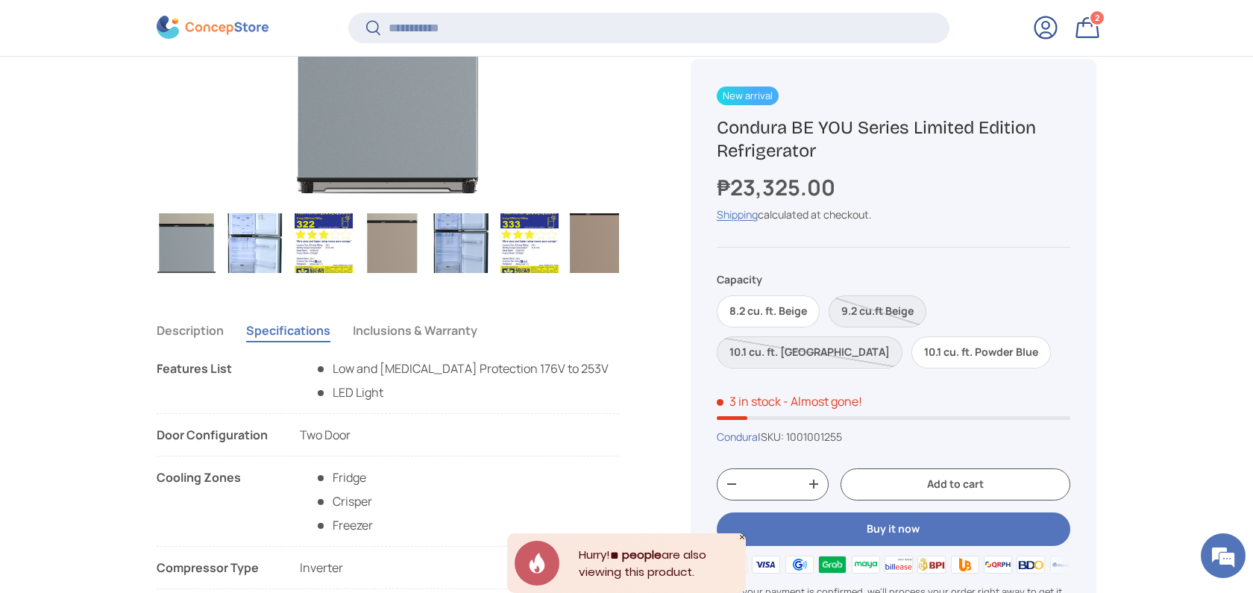
scroll to position [990, 0]
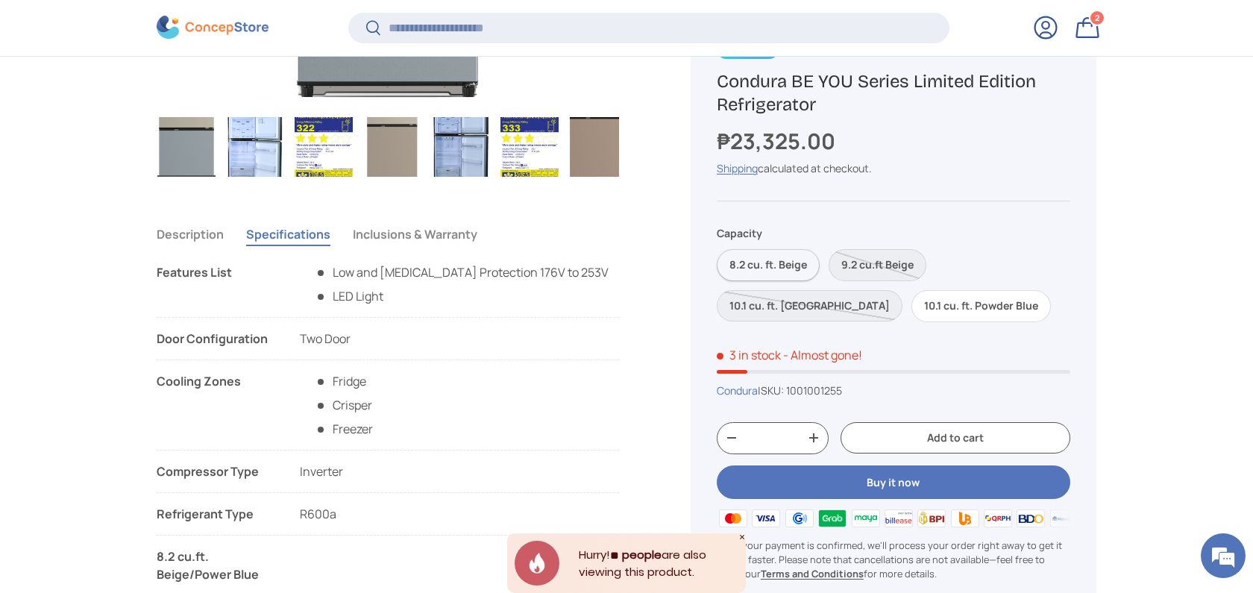
drag, startPoint x: 728, startPoint y: 267, endPoint x: 806, endPoint y: 268, distance: 78.3
click at [805, 270] on label "8.2 cu. ft. Beige" at bounding box center [768, 265] width 103 height 32
drag, startPoint x: 811, startPoint y: 262, endPoint x: 727, endPoint y: 262, distance: 83.5
click at [727, 262] on label "8.2 cu. ft. Beige" at bounding box center [768, 265] width 103 height 32
drag, startPoint x: 734, startPoint y: 260, endPoint x: 836, endPoint y: 307, distance: 112.4
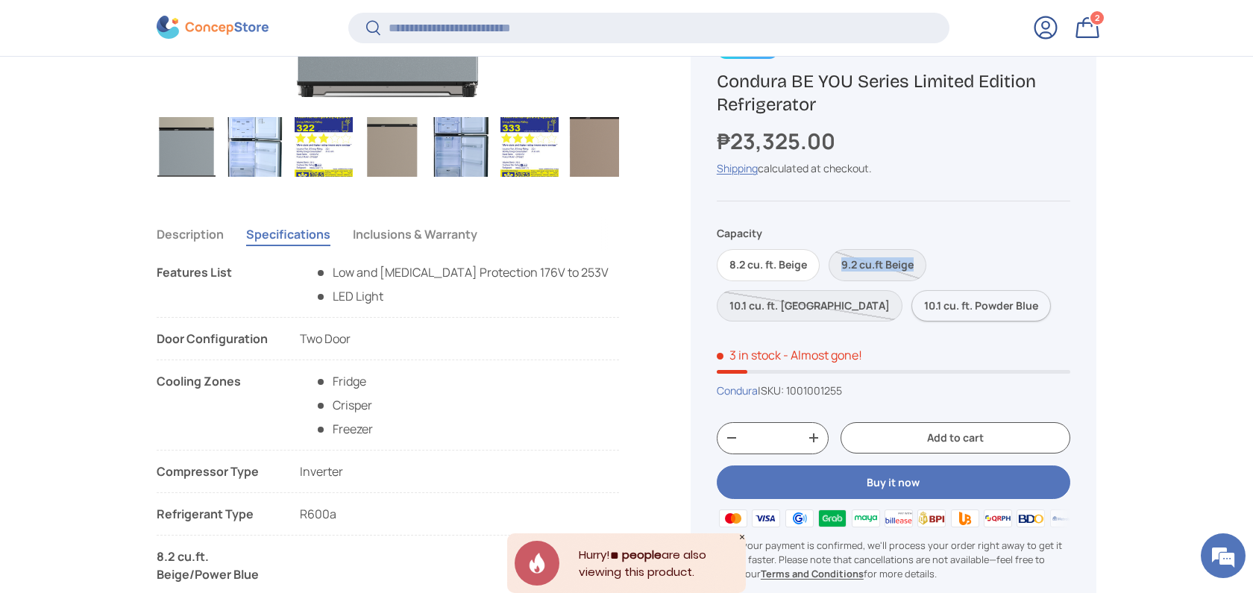
click at [838, 270] on div "8.2 cu. ft. Beige 9.2 cu.ft Beige 10.1 cu. ft. Taupe 10.1 cu. ft. Powder Blue" at bounding box center [893, 281] width 353 height 82
click at [911, 314] on label "10.1 cu. ft. Powder Blue" at bounding box center [980, 306] width 139 height 32
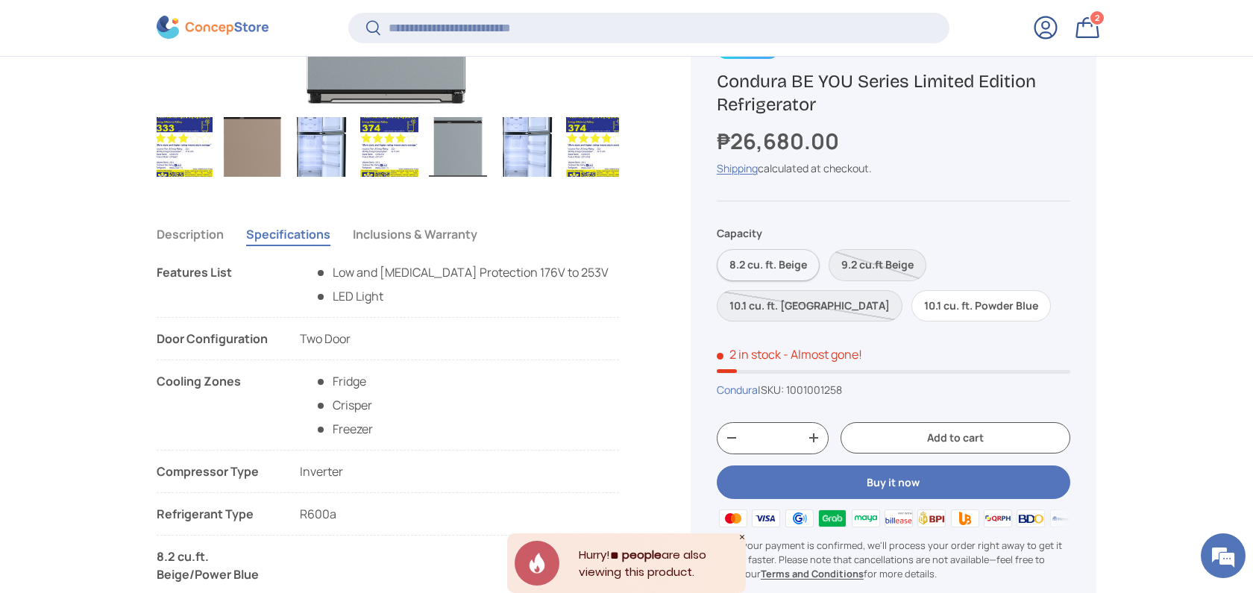
scroll to position [0, 352]
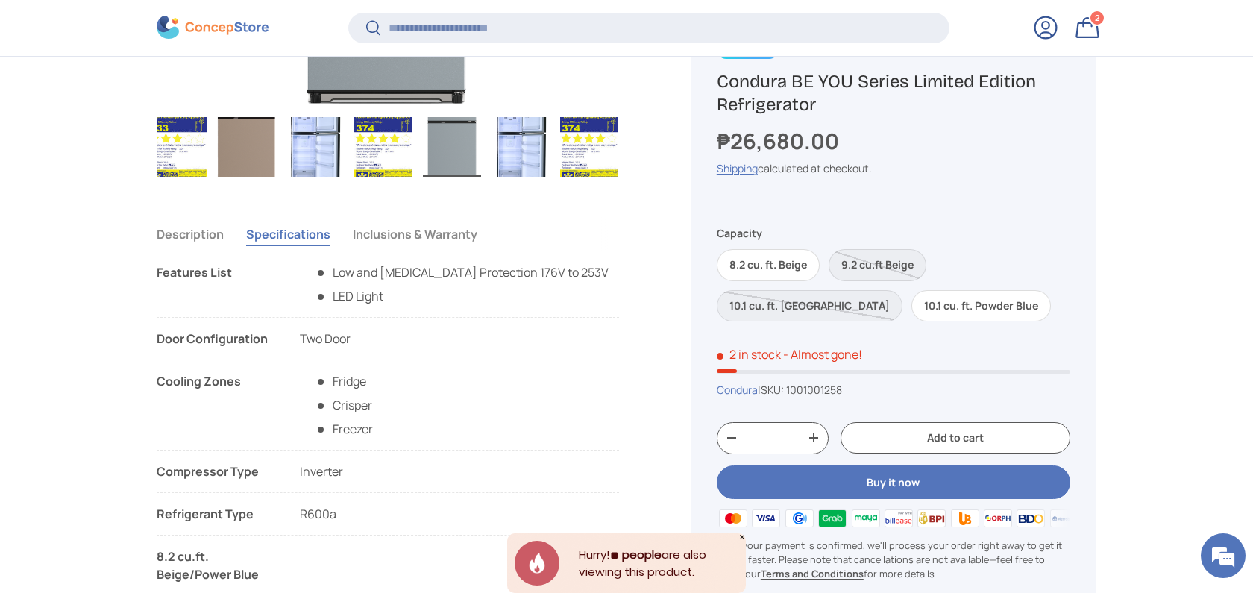
drag, startPoint x: 724, startPoint y: 262, endPoint x: 822, endPoint y: 274, distance: 98.4
click at [823, 275] on div "8.2 cu. ft. Beige 9.2 cu.ft Beige 10.1 cu. ft. Taupe 10.1 cu. ft. Powder Blue" at bounding box center [893, 281] width 353 height 82
drag, startPoint x: 813, startPoint y: 259, endPoint x: 704, endPoint y: 260, distance: 108.9
click at [704, 260] on div "New arrival Sold out New arrival Sold out New arrival New arrival Condura BE YO…" at bounding box center [893, 331] width 406 height 637
copy span "8.2 cu. ft. Beige"
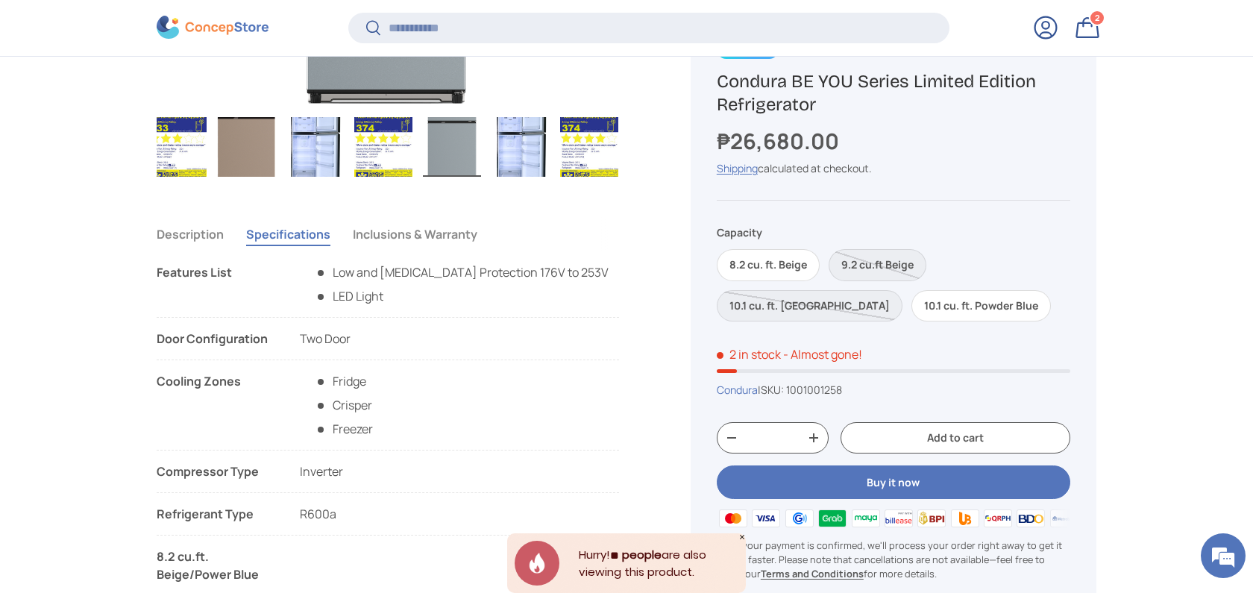
click at [847, 140] on div "₱26,680.00" at bounding box center [893, 141] width 353 height 32
click at [783, 261] on label "8.2 cu. ft. Beige" at bounding box center [768, 265] width 103 height 32
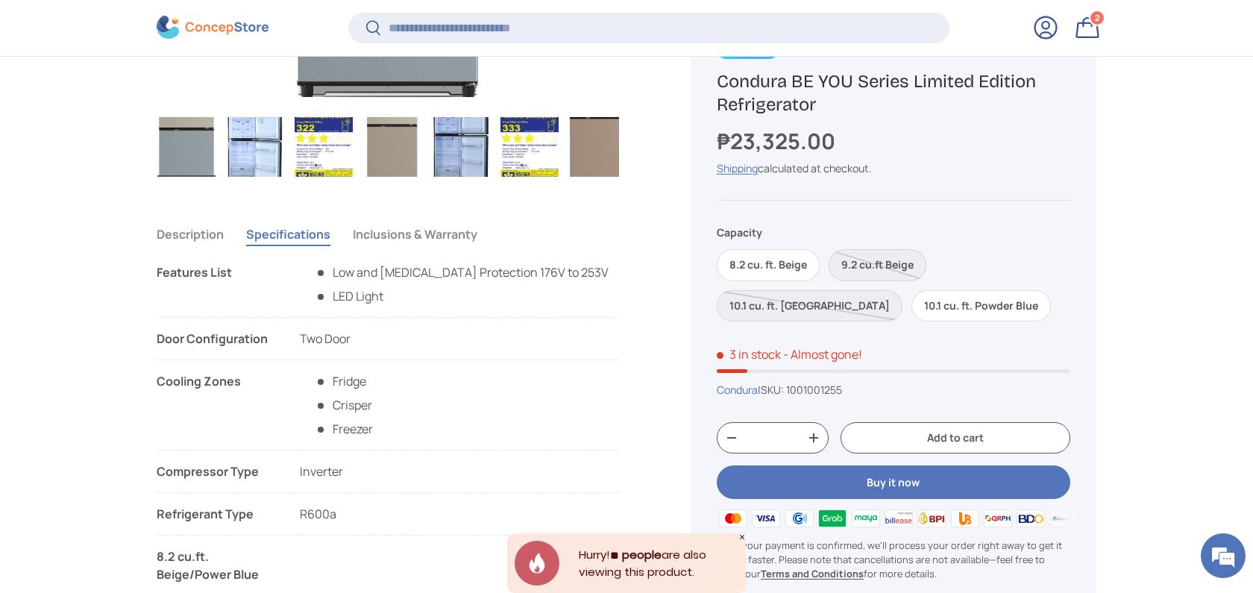
click at [814, 383] on span "1001001255" at bounding box center [814, 390] width 56 height 14
copy span "1001001255"
click at [833, 386] on span "1001001255" at bounding box center [814, 390] width 56 height 14
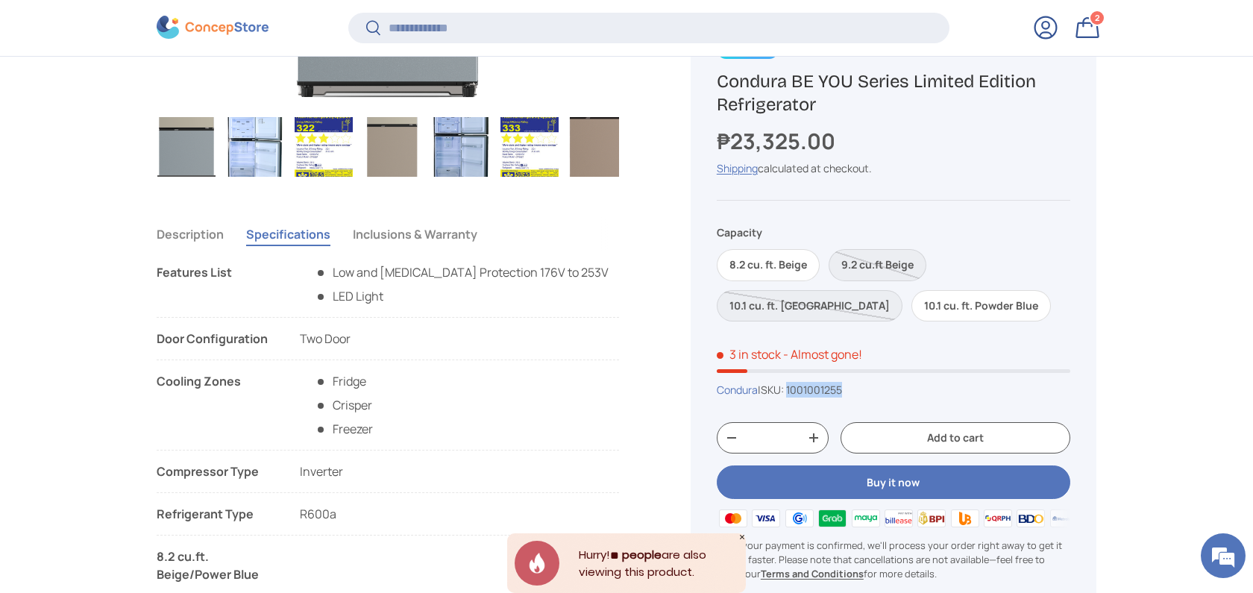
copy span "1001001255"
click at [752, 43] on input "Search" at bounding box center [648, 28] width 601 height 31
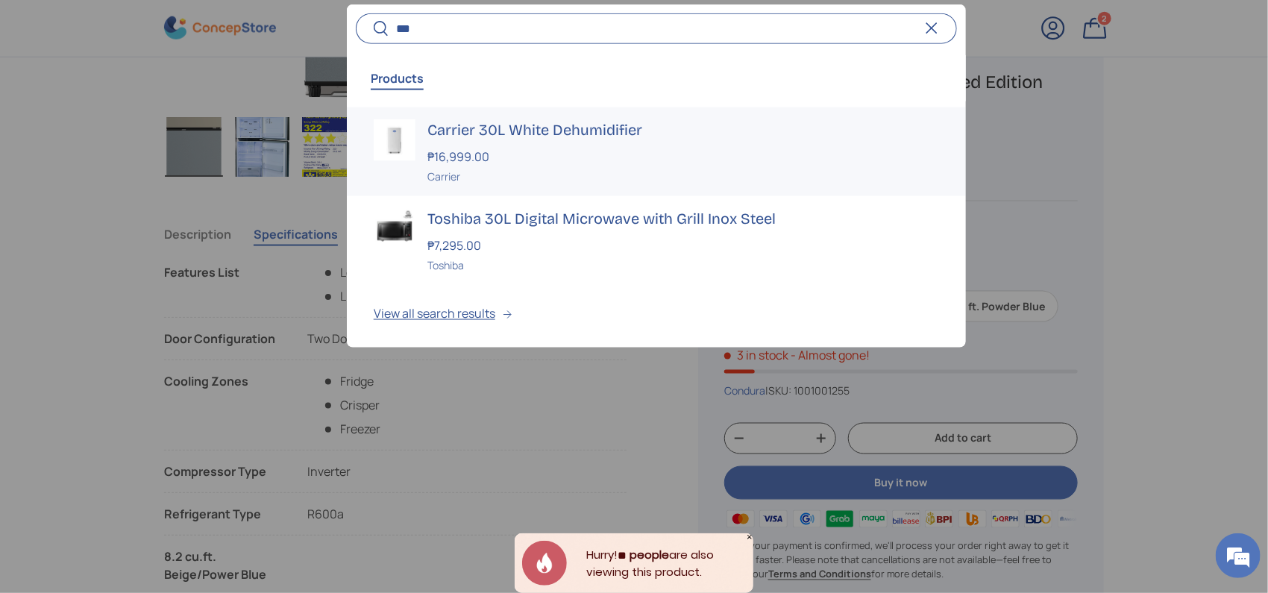
type input "***"
click at [558, 139] on div "Carrier 30L White Dehumidifier ₱16,999.00 Unit price / Unavailable Carrier" at bounding box center [683, 151] width 512 height 65
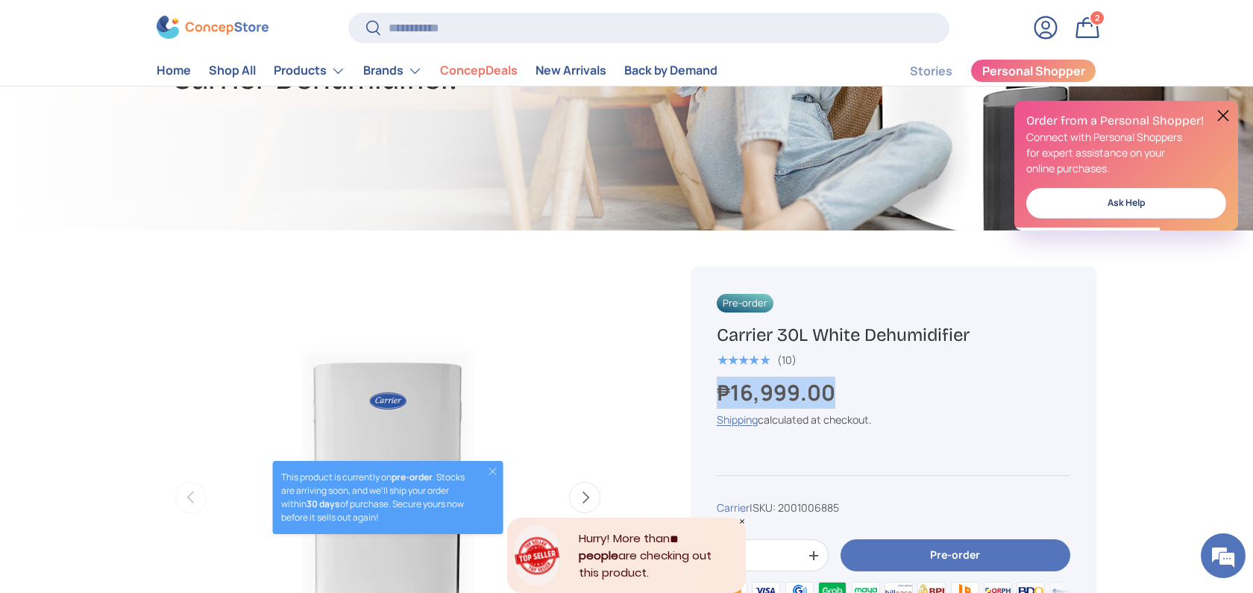
copy strong "₱16,999.00"
drag, startPoint x: 875, startPoint y: 390, endPoint x: 708, endPoint y: 393, distance: 167.1
click at [708, 393] on div "Pre-order Carrier 30L White Dehumidifier ★★★★★ (10) ₱16,999.00 Unit price / Una…" at bounding box center [893, 493] width 406 height 455
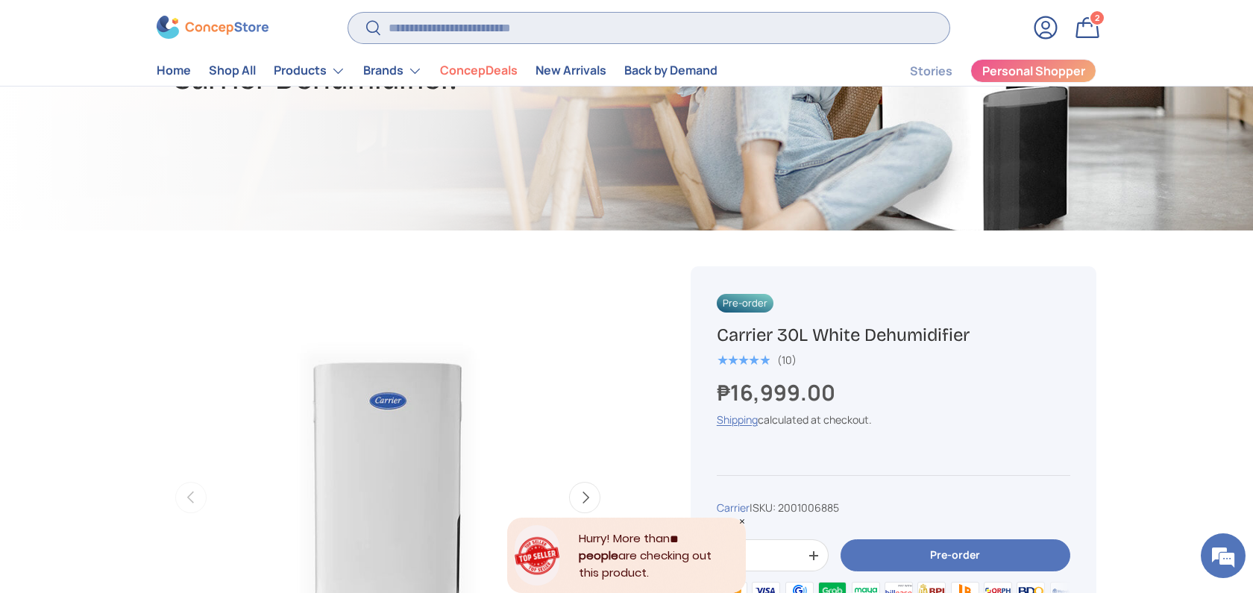
click at [504, 25] on input "Search" at bounding box center [648, 28] width 601 height 31
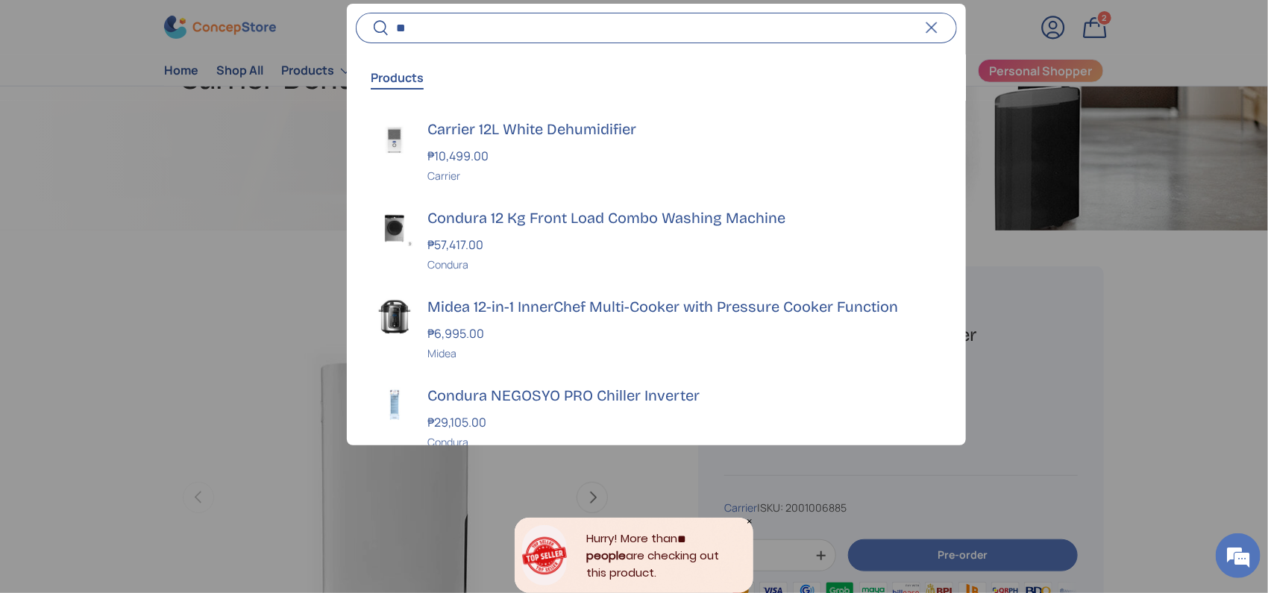
type input "**"
click at [571, 176] on div "Carrier" at bounding box center [683, 176] width 512 height 16
click at [598, 154] on div "₱10,499.00" at bounding box center [683, 156] width 512 height 18
click at [621, 147] on div "₱10,499.00" at bounding box center [683, 156] width 512 height 18
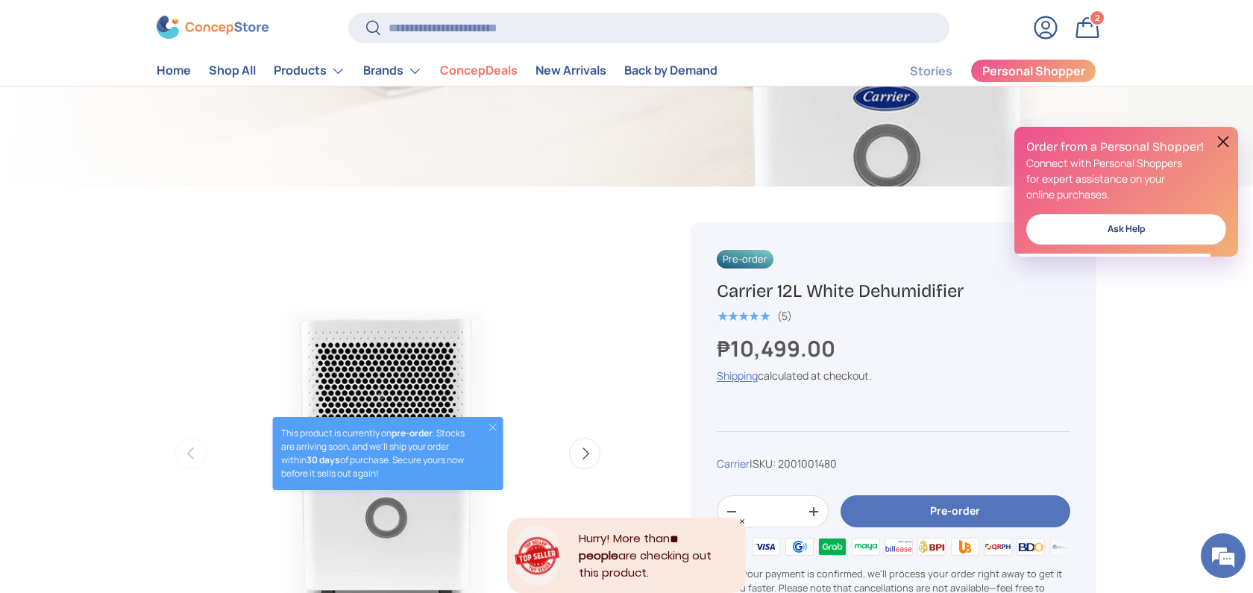
scroll to position [397, 0]
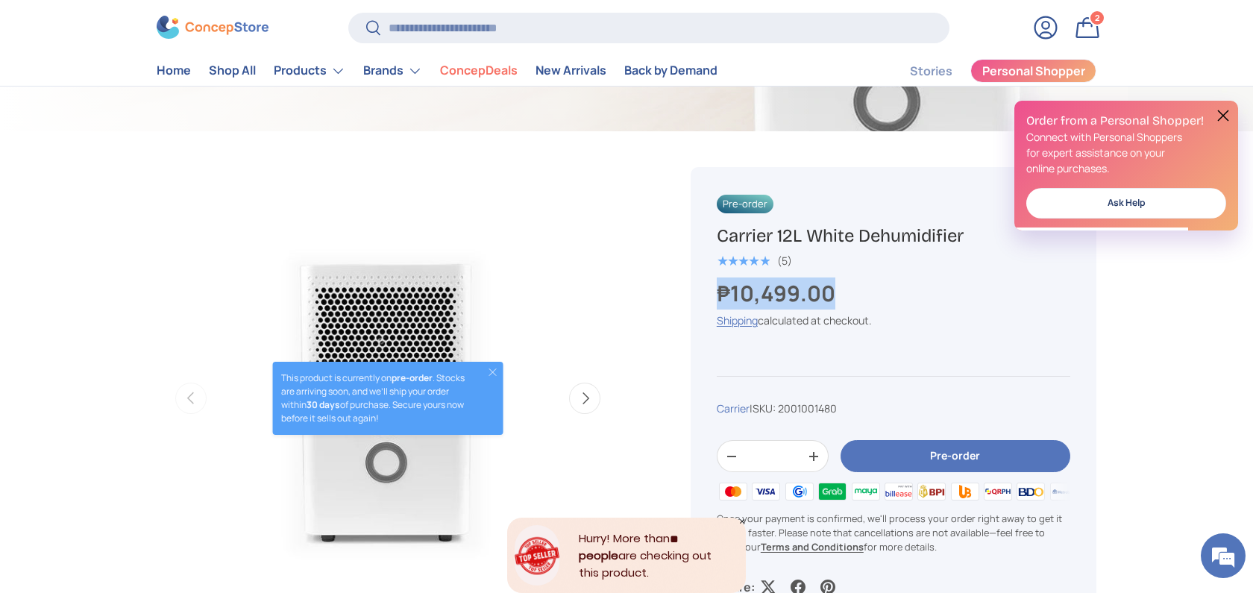
drag, startPoint x: 869, startPoint y: 285, endPoint x: 705, endPoint y: 295, distance: 165.1
click at [705, 295] on div "Pre-order Carrier 12L White Dehumidifier ★★★★★ (5) ₱10,499.00 Unit price / Unav…" at bounding box center [893, 394] width 406 height 455
copy strong "₱10,499.00"
